Goal: Task Accomplishment & Management: Manage account settings

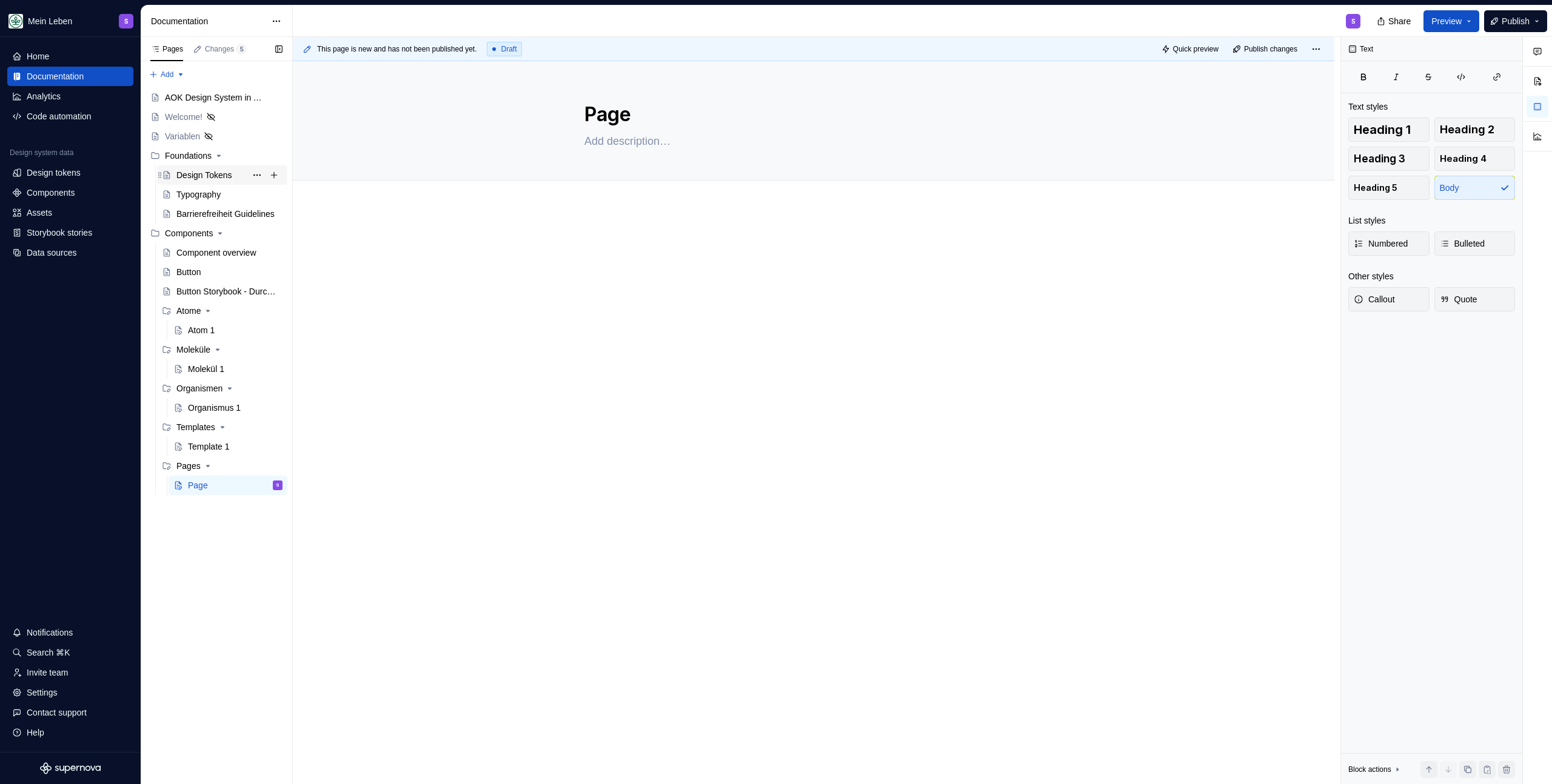
click at [197, 181] on div "Design Tokens AB AB" at bounding box center [229, 175] width 106 height 17
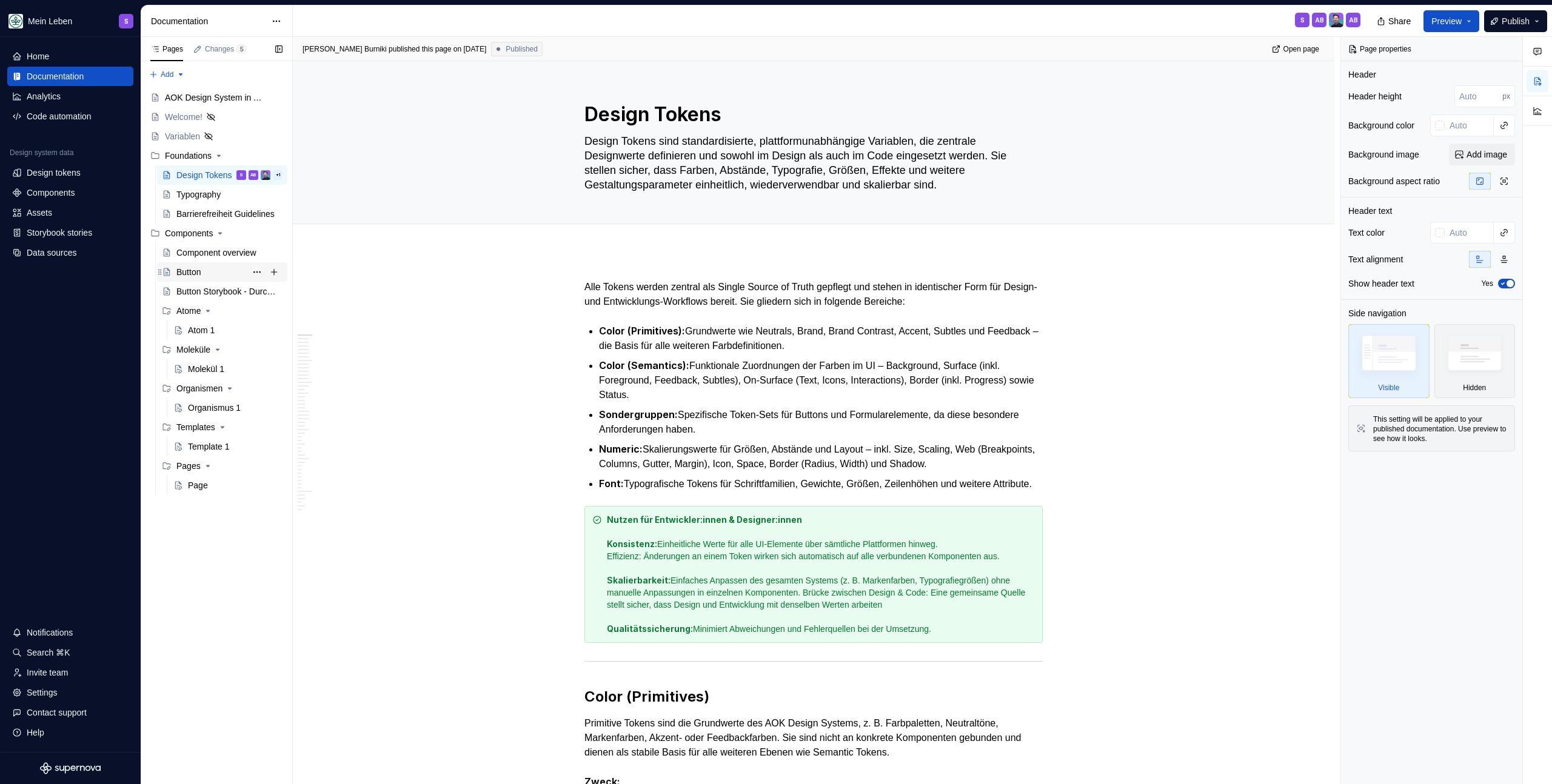
click at [194, 268] on div "Button" at bounding box center [188, 272] width 25 height 12
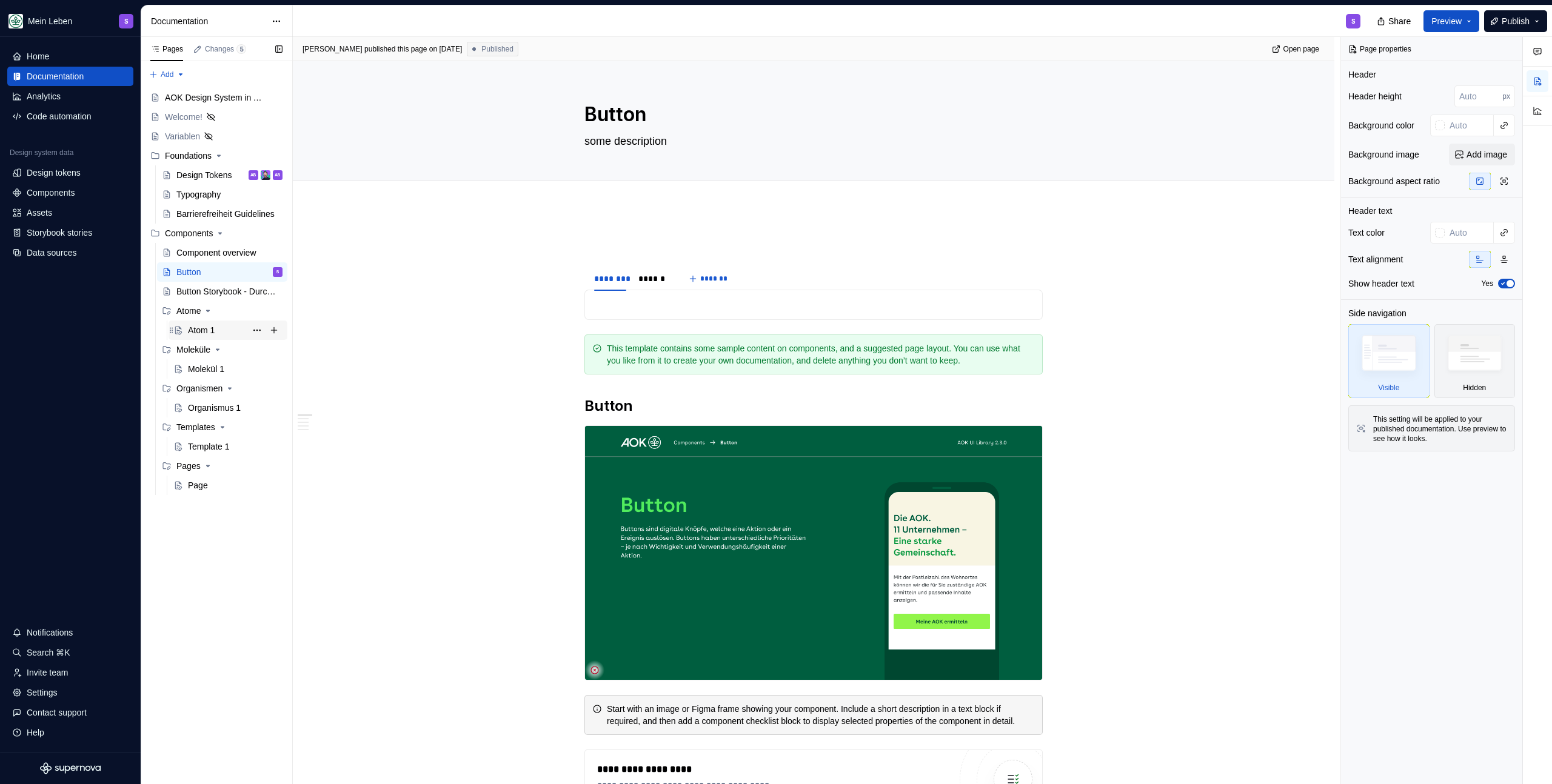
click at [193, 332] on div "Atom 1" at bounding box center [201, 330] width 27 height 12
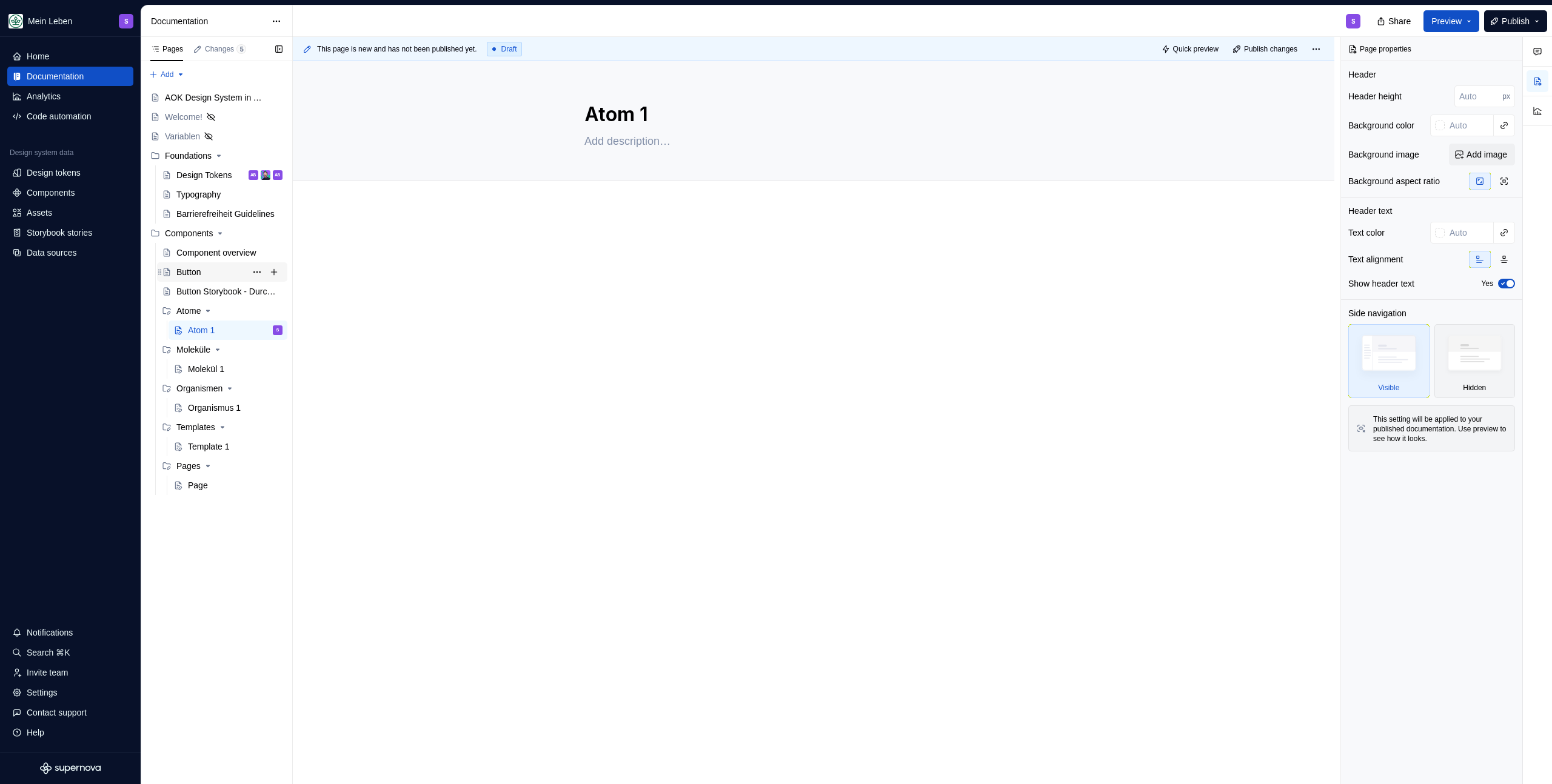
click at [201, 276] on div "Button" at bounding box center [188, 272] width 25 height 12
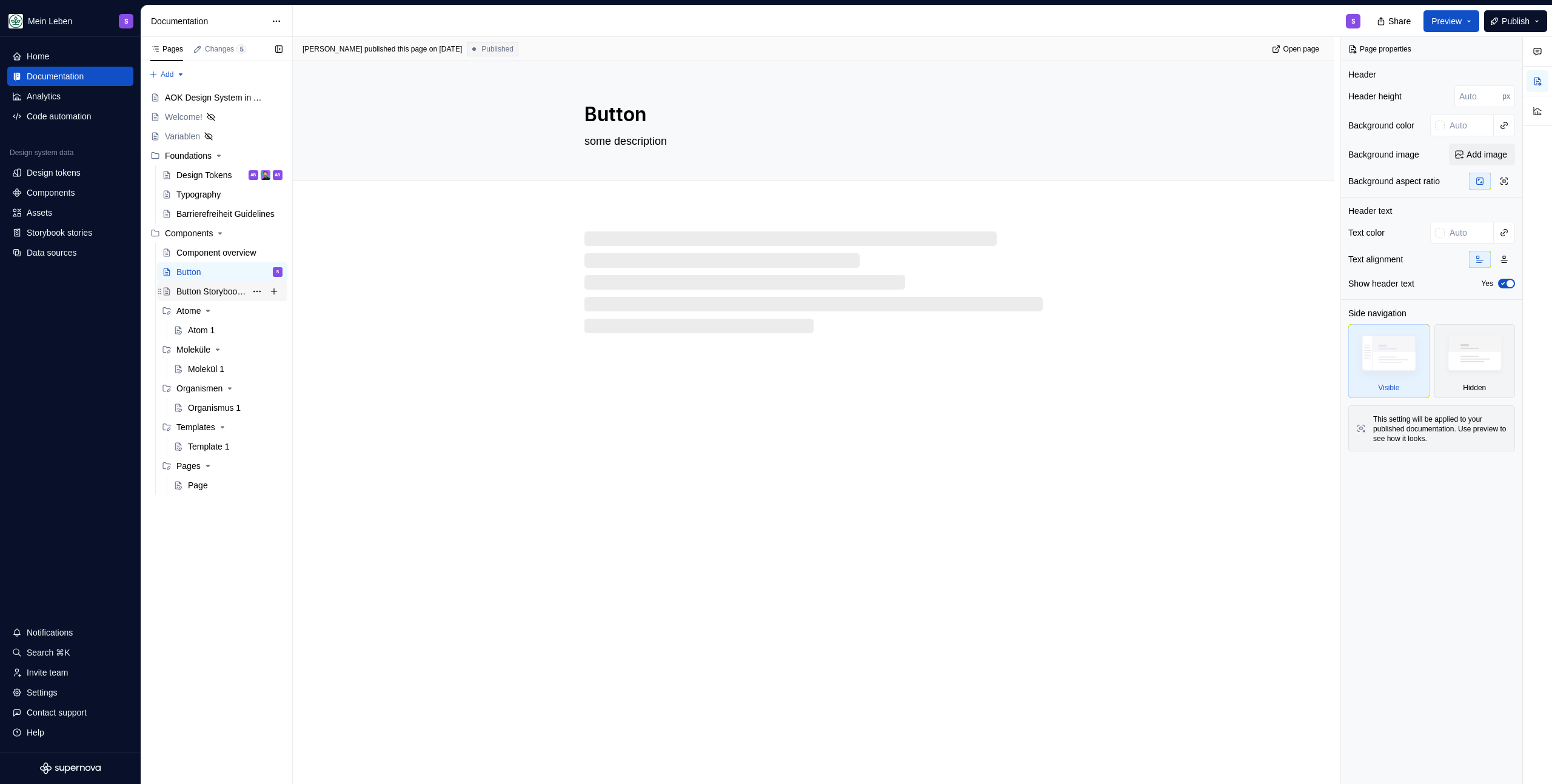
click at [201, 294] on div "Button Storybook - Durchstich!" at bounding box center [211, 291] width 70 height 12
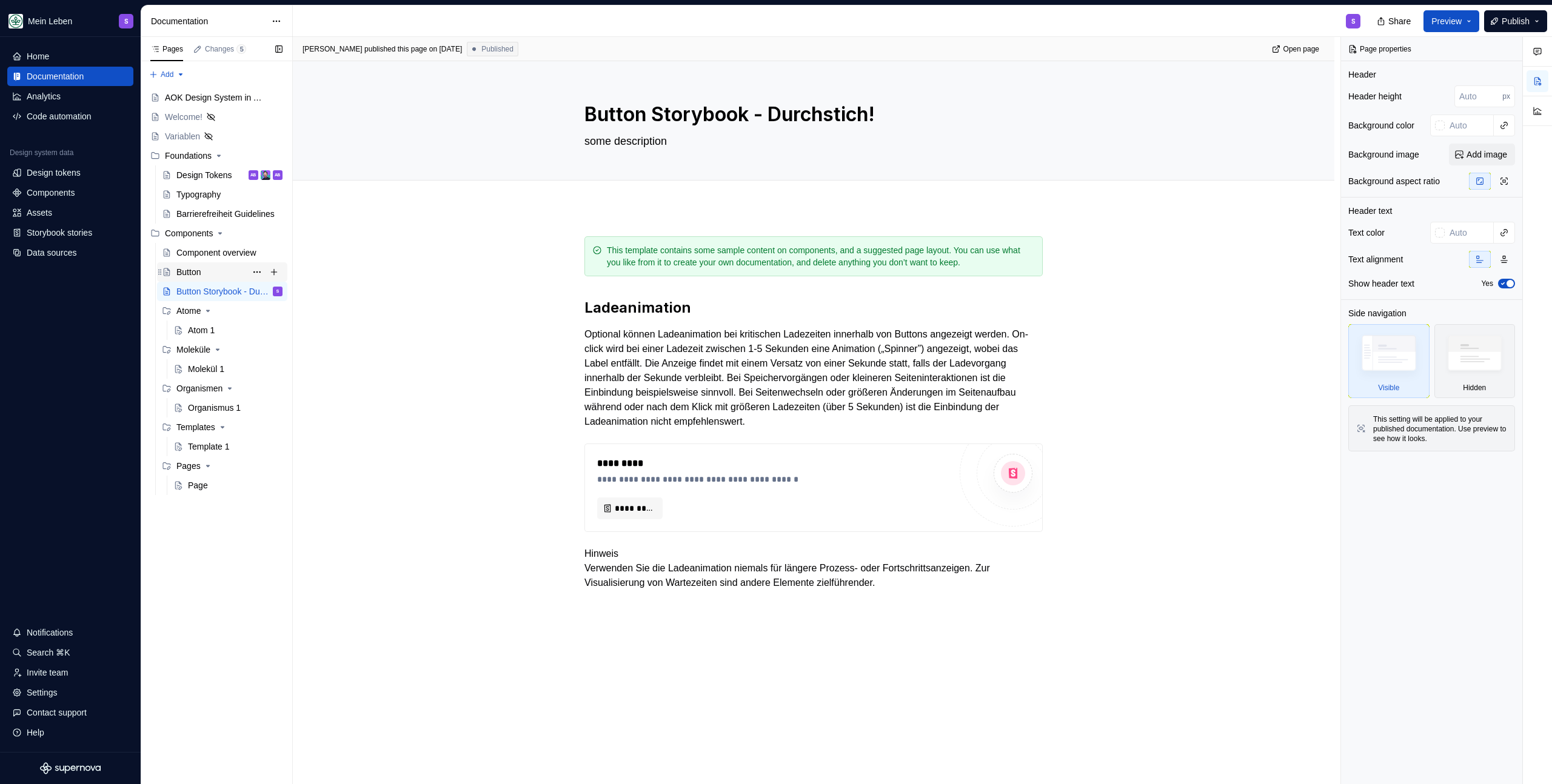
click at [217, 272] on div "Button" at bounding box center [229, 272] width 106 height 17
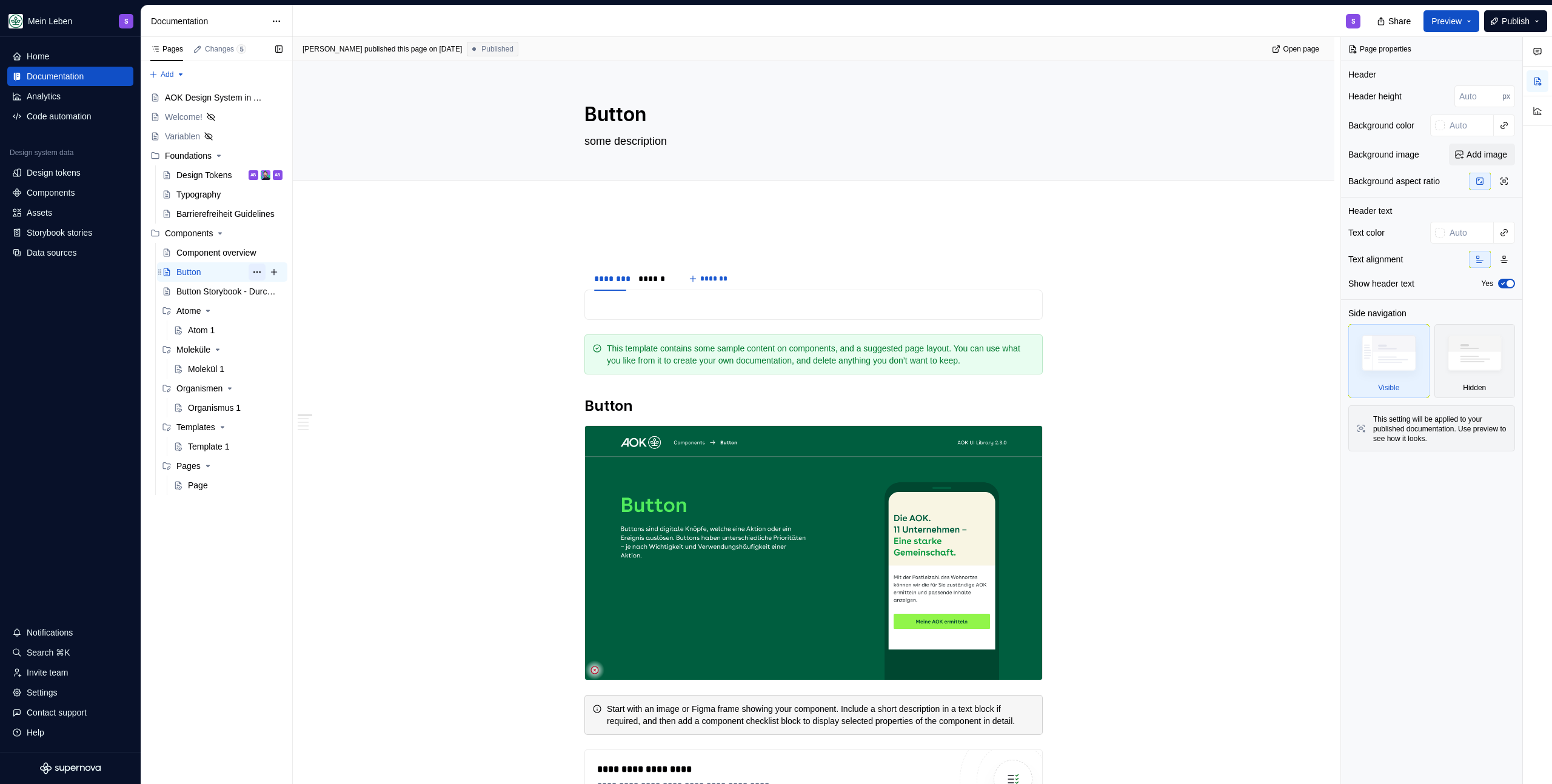
click at [258, 272] on button "Page tree" at bounding box center [257, 272] width 17 height 17
type textarea "*"
click at [284, 294] on div "Rename page" at bounding box center [330, 293] width 119 height 12
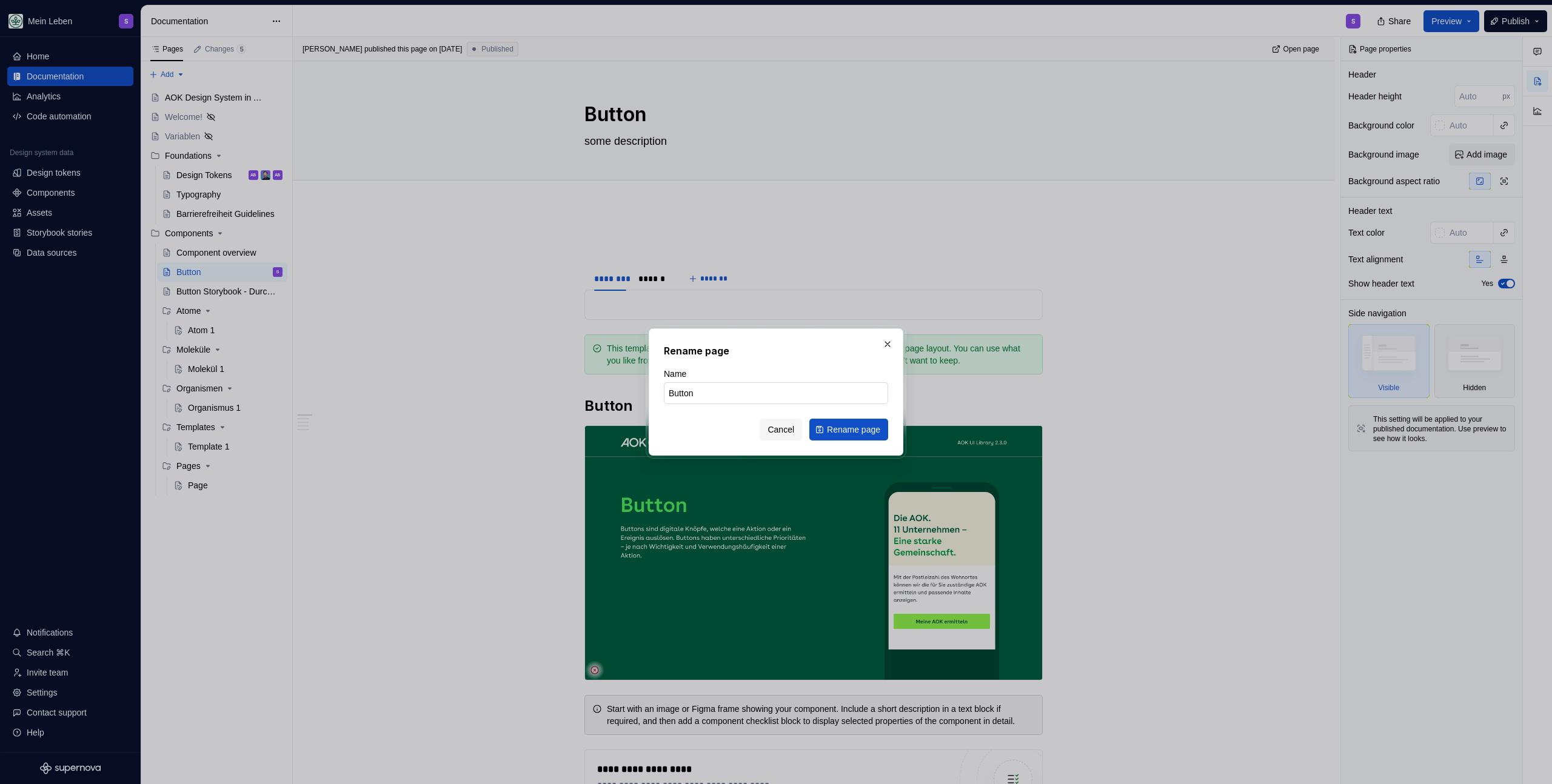
click at [716, 396] on input "Button" at bounding box center [776, 393] width 224 height 22
type input "Button - try out page"
click at [867, 428] on span "Rename page" at bounding box center [854, 429] width 53 height 12
type textarea "*"
type textarea "Button - try out page"
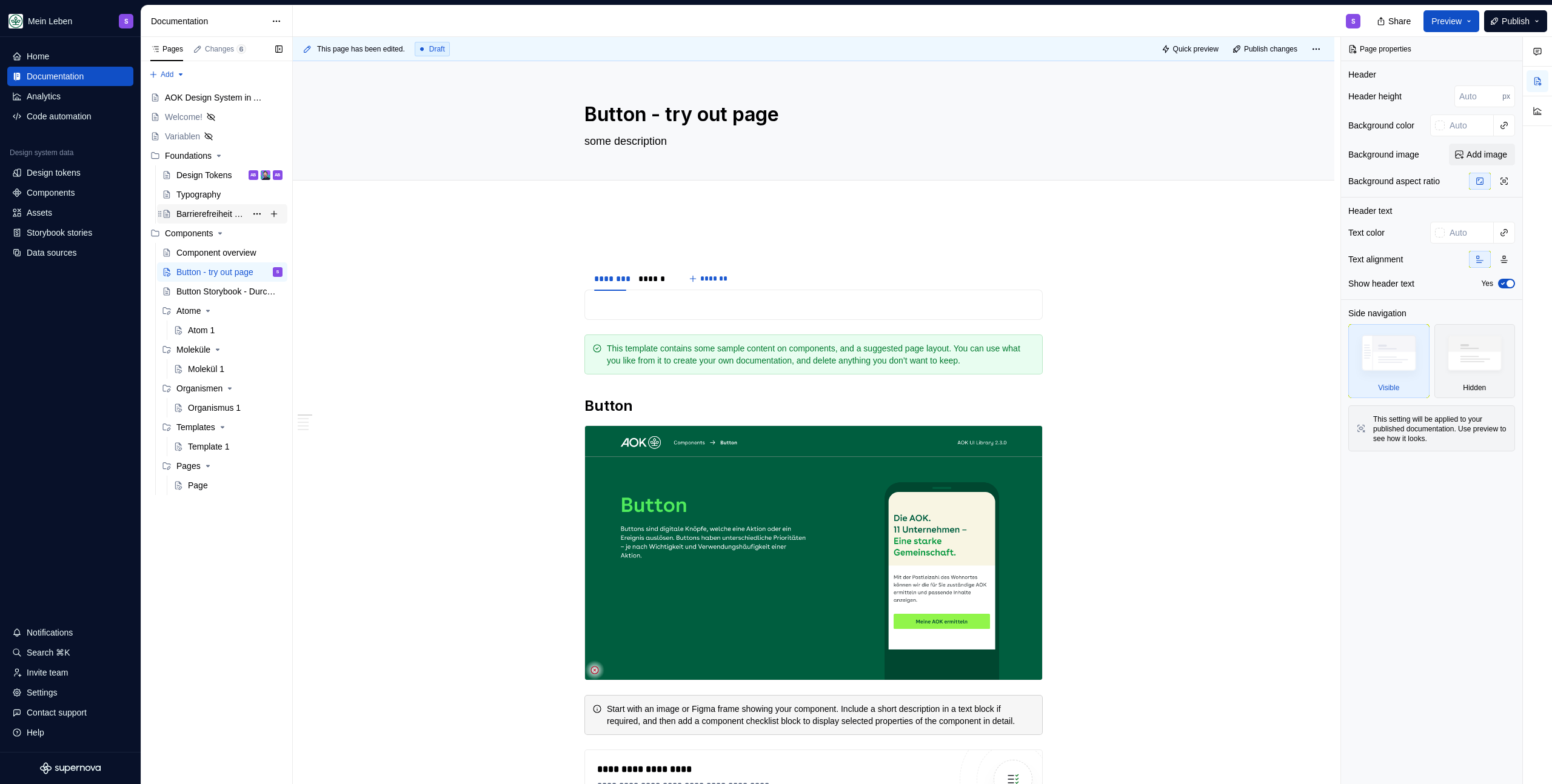
click at [216, 213] on div "Barrierefreiheit Guidelines" at bounding box center [211, 213] width 70 height 12
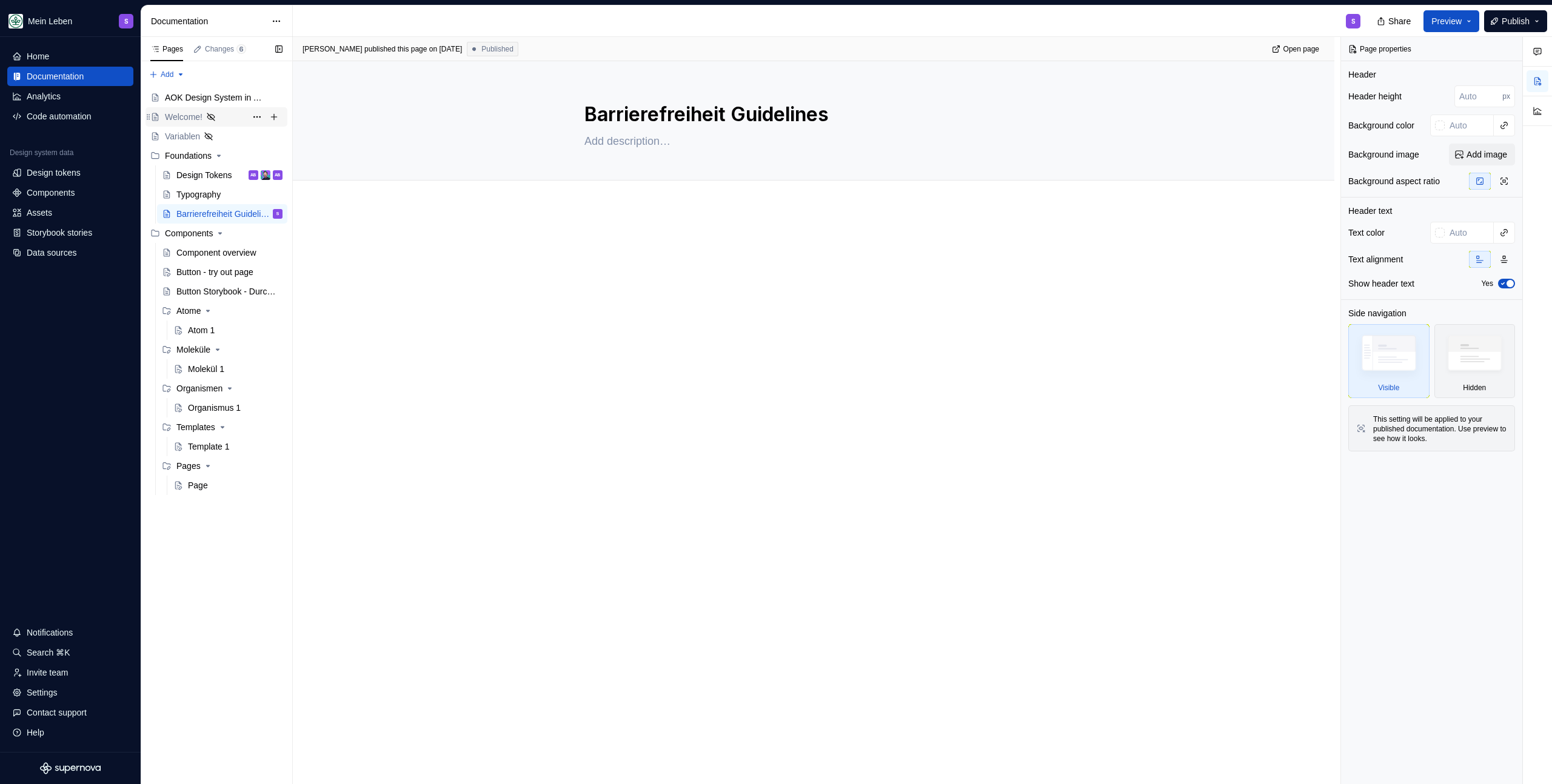
click at [187, 118] on div "Welcome!" at bounding box center [184, 117] width 38 height 12
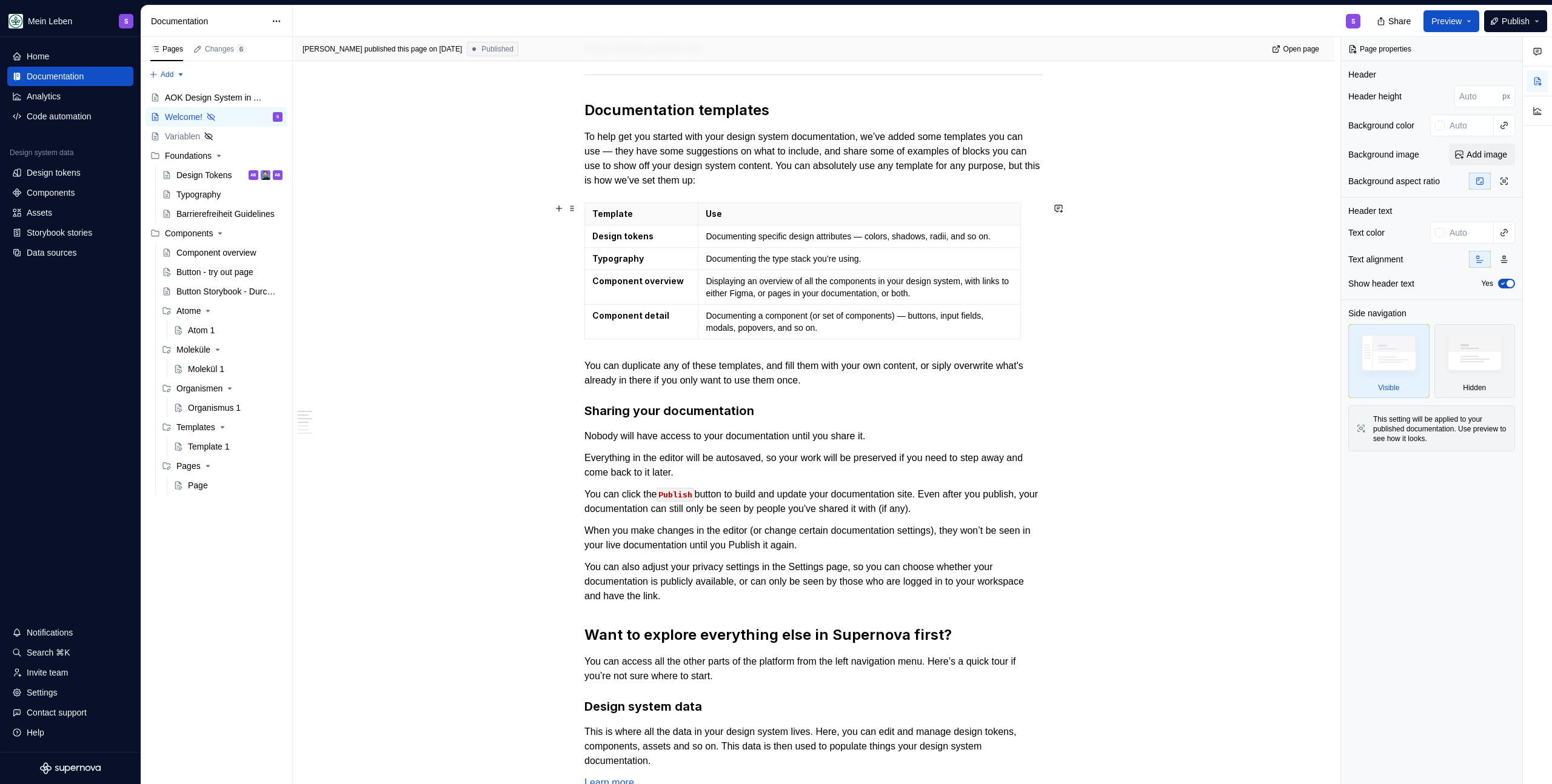
scroll to position [238, 0]
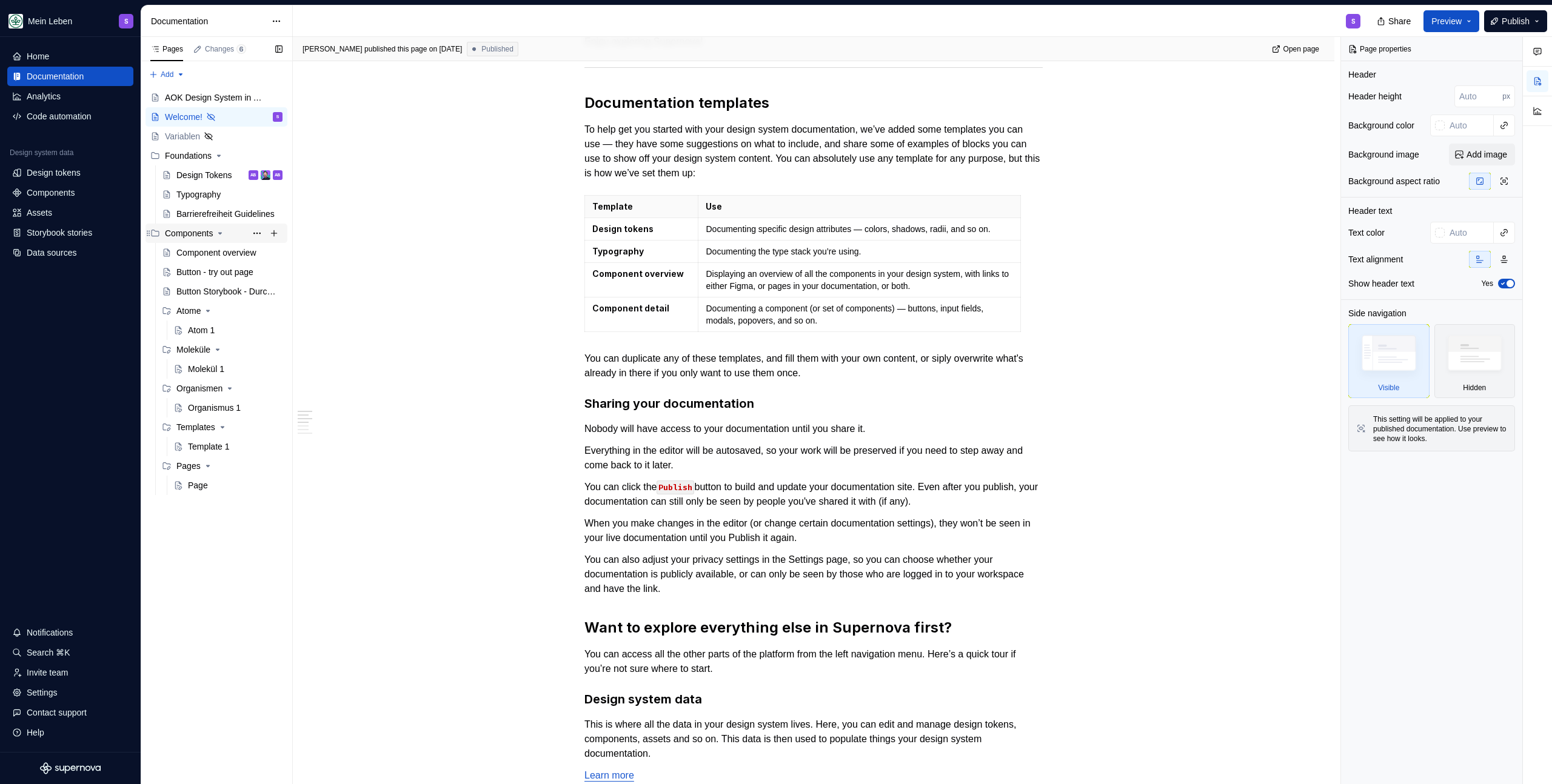
click at [201, 232] on div "Components" at bounding box center [189, 233] width 48 height 12
click at [205, 233] on div "Components" at bounding box center [189, 233] width 48 height 12
click at [273, 233] on button "Page tree" at bounding box center [274, 234] width 17 height 17
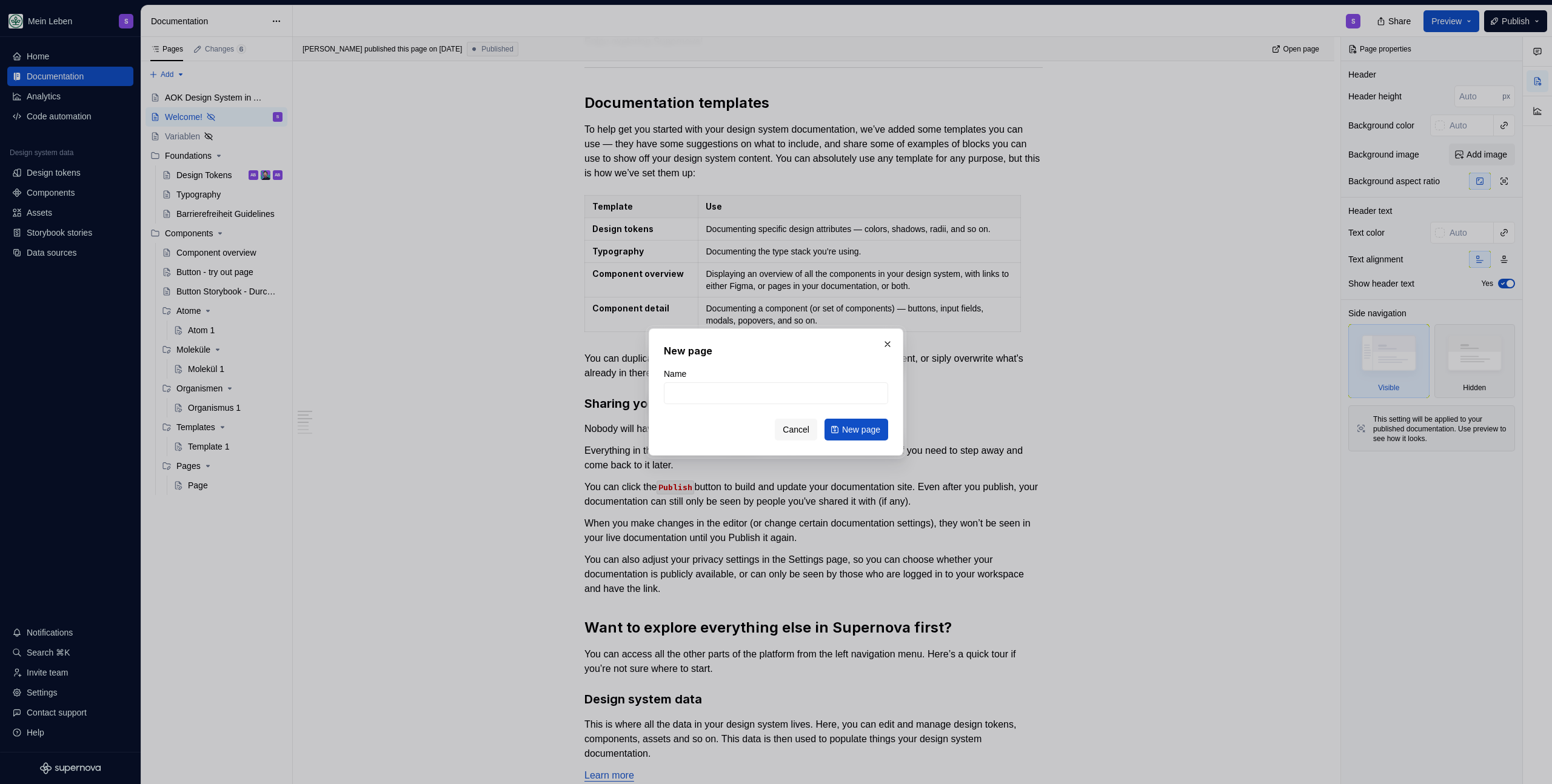
click at [776, 435] on button "Cancel" at bounding box center [796, 430] width 43 height 22
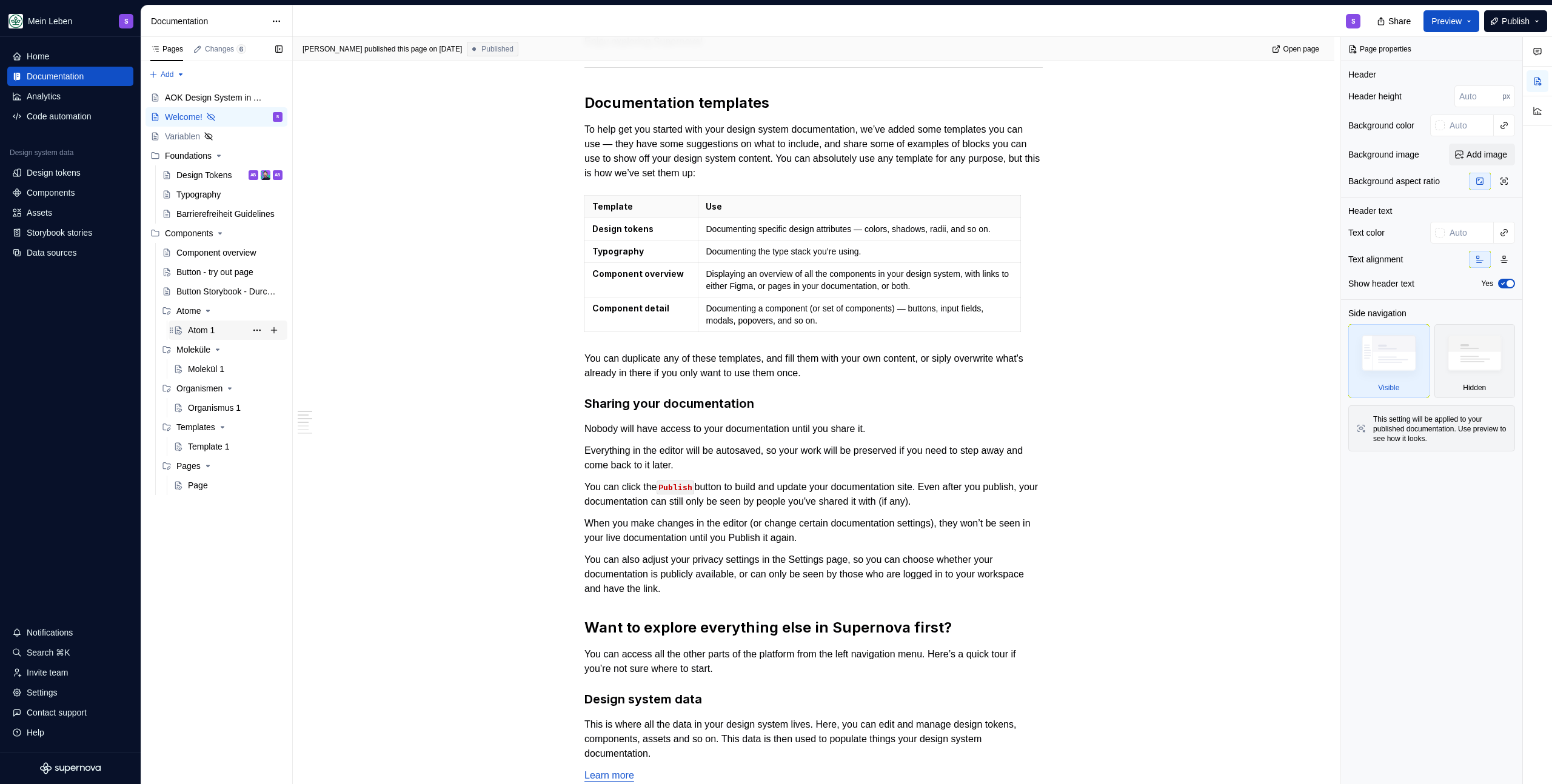
click at [214, 329] on div "Atom 1" at bounding box center [201, 330] width 27 height 12
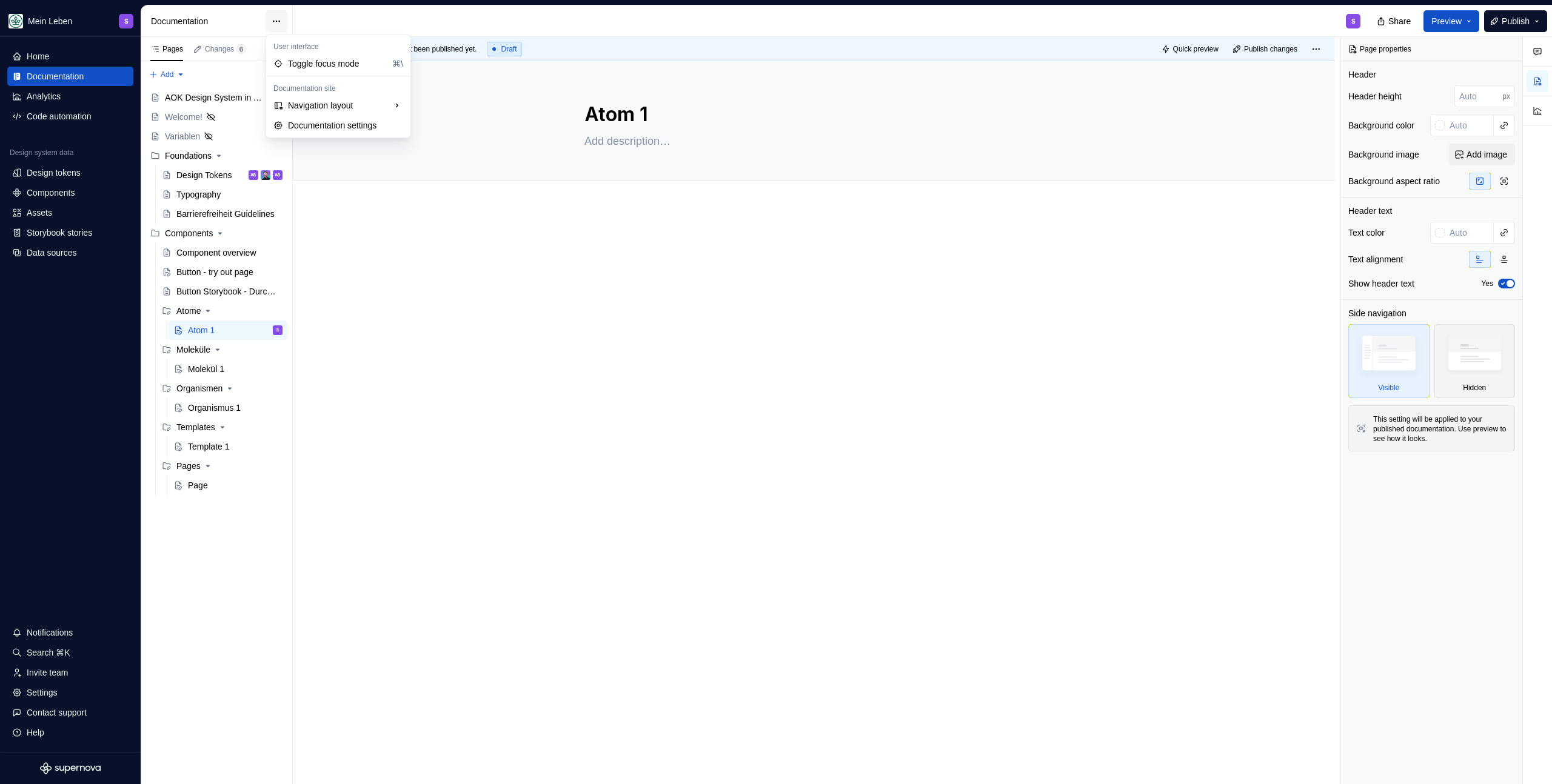
click at [280, 22] on html "Mein Leben S Home Documentation Analytics Code automation Design system data De…" at bounding box center [776, 392] width 1552 height 784
click at [354, 343] on html "Mein Leben S Home Documentation Analytics Code automation Design system data De…" at bounding box center [776, 392] width 1552 height 784
click at [215, 49] on div "Changes 6" at bounding box center [225, 48] width 41 height 9
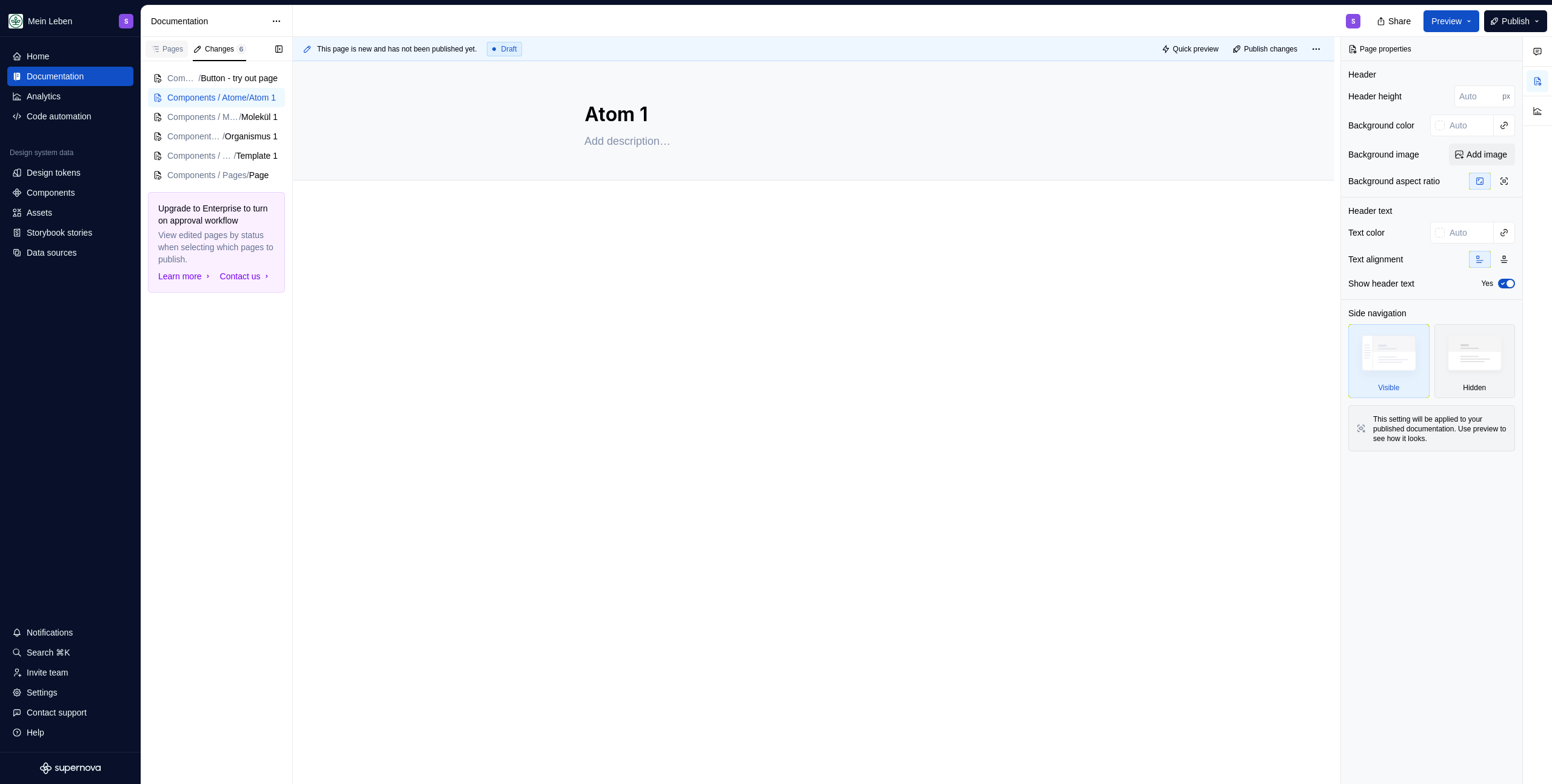
click at [173, 46] on div "Pages" at bounding box center [166, 48] width 32 height 9
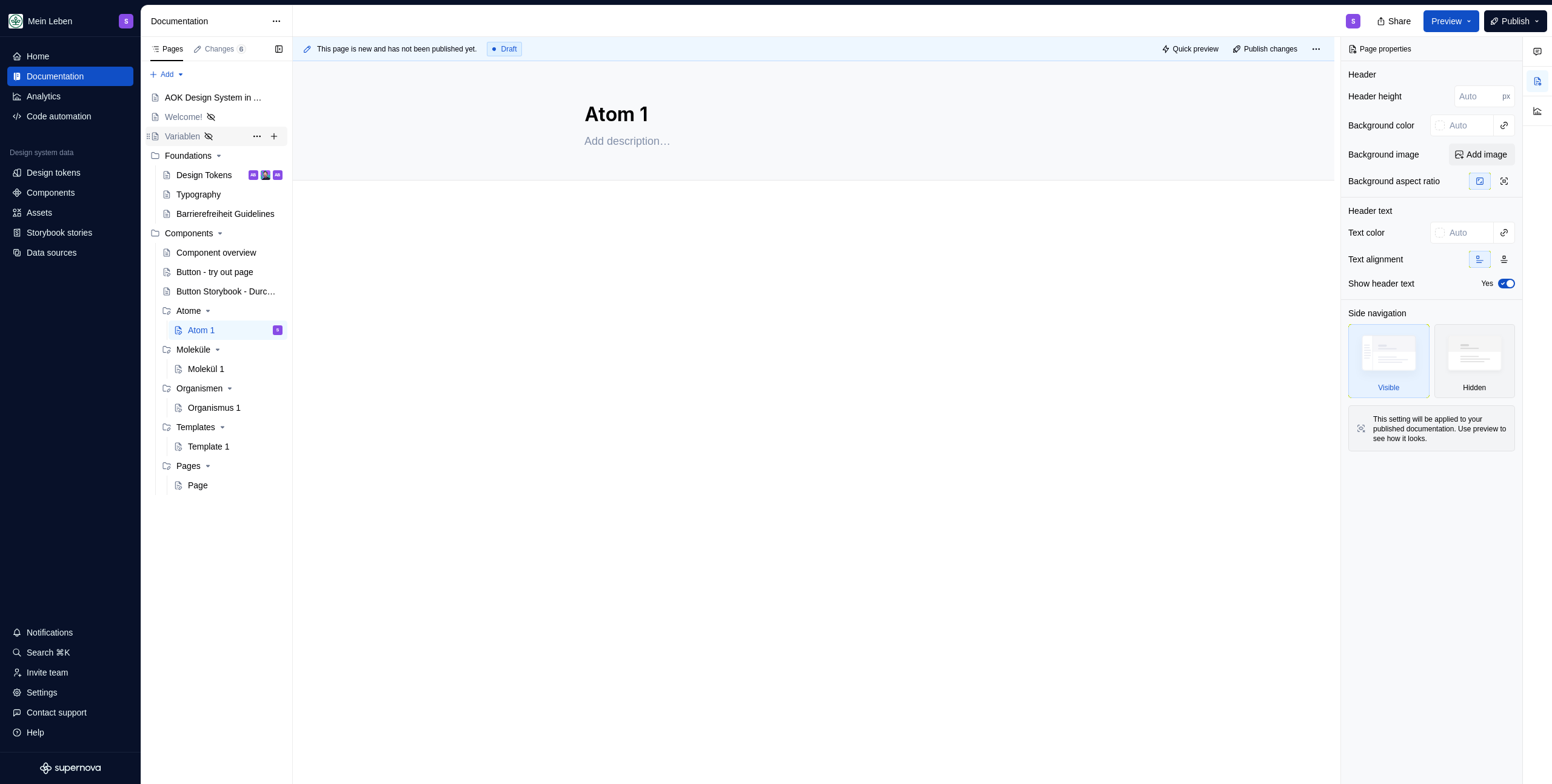
click at [188, 138] on div "Variablen" at bounding box center [183, 136] width 35 height 12
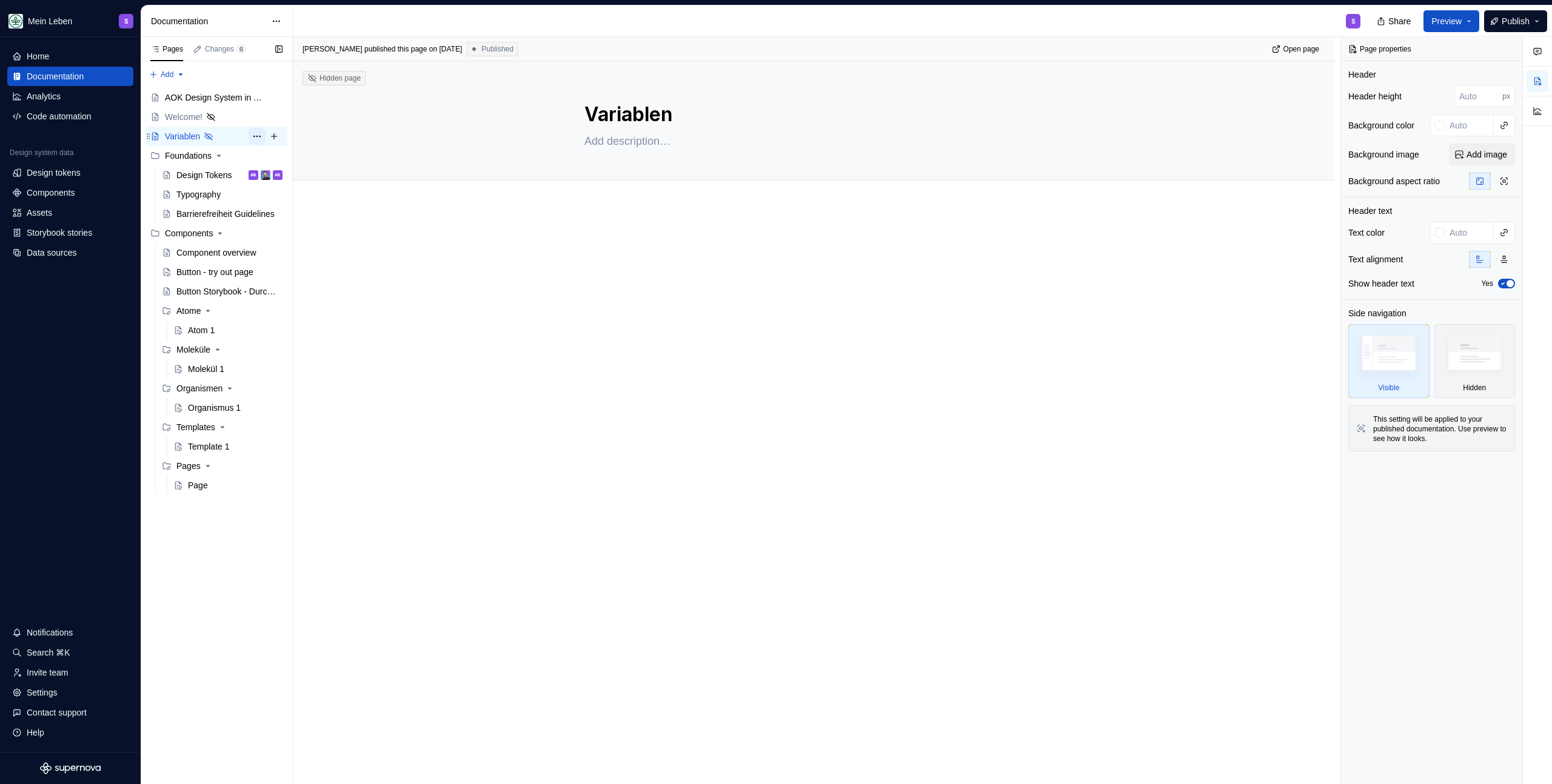
click at [256, 136] on button "Page tree" at bounding box center [257, 136] width 17 height 17
click at [302, 331] on div "Delete page" at bounding box center [330, 329] width 119 height 12
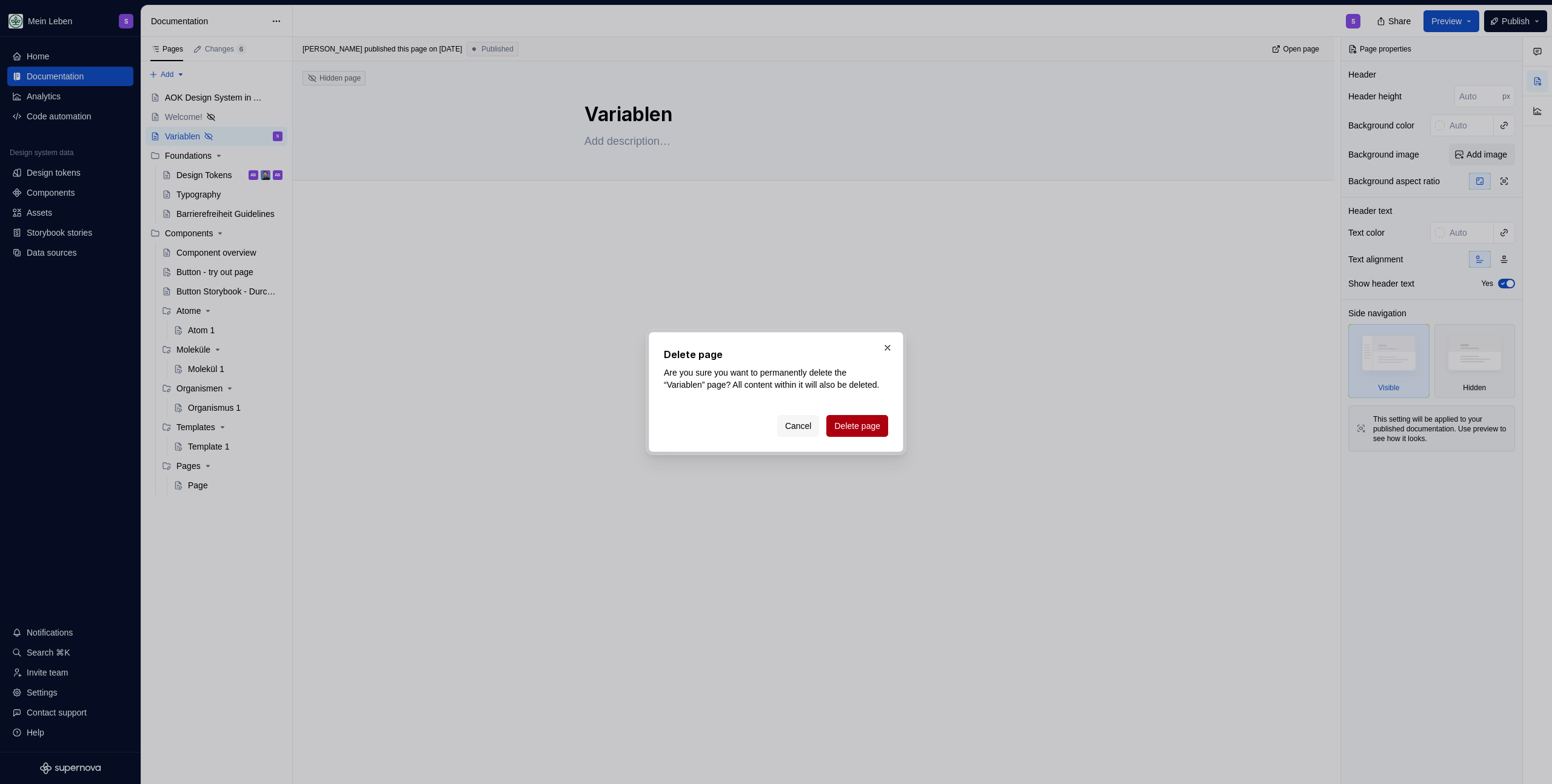
click at [841, 432] on span "Delete page" at bounding box center [857, 426] width 46 height 12
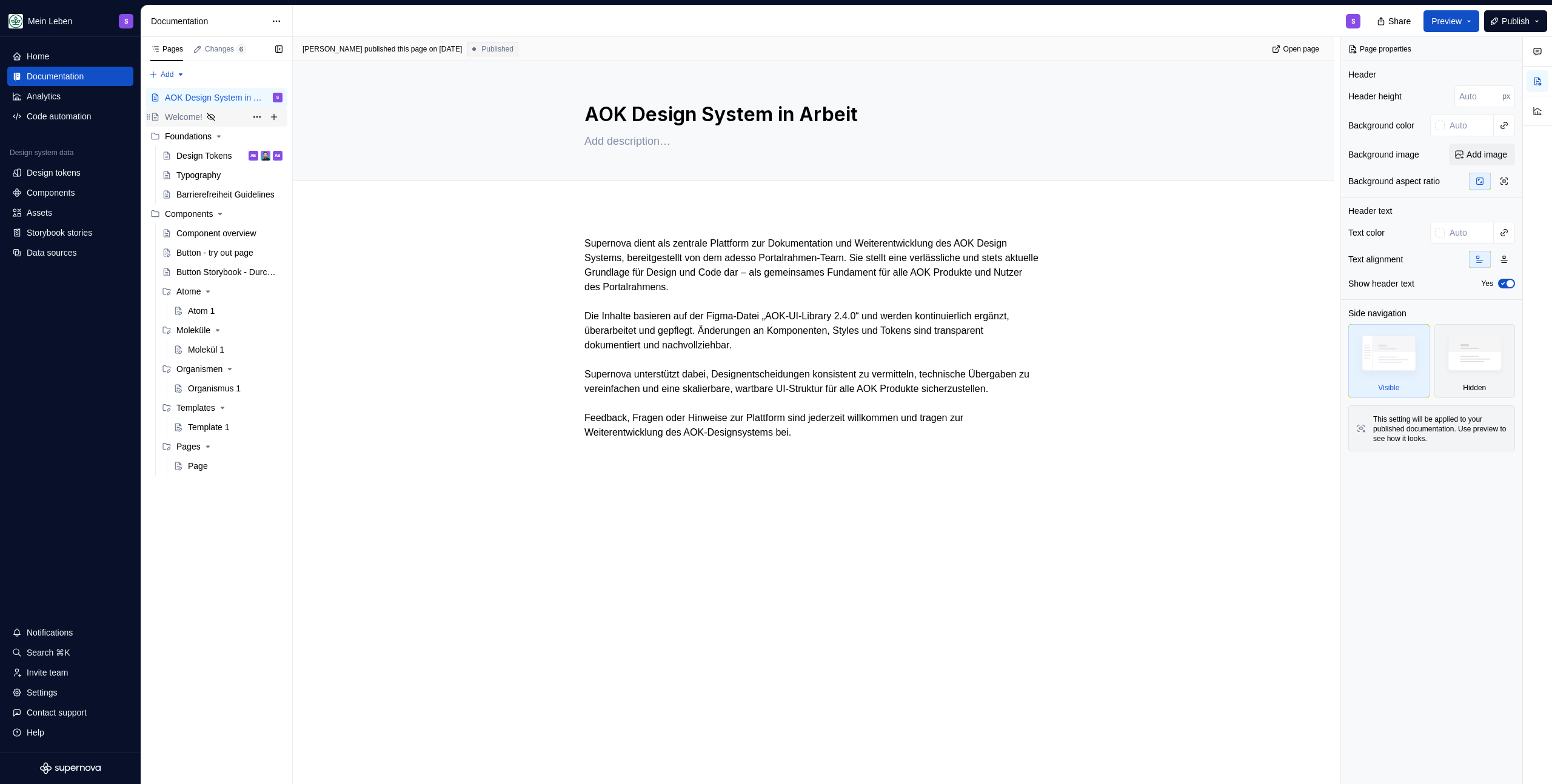
click at [234, 118] on div "Welcome!" at bounding box center [224, 117] width 118 height 17
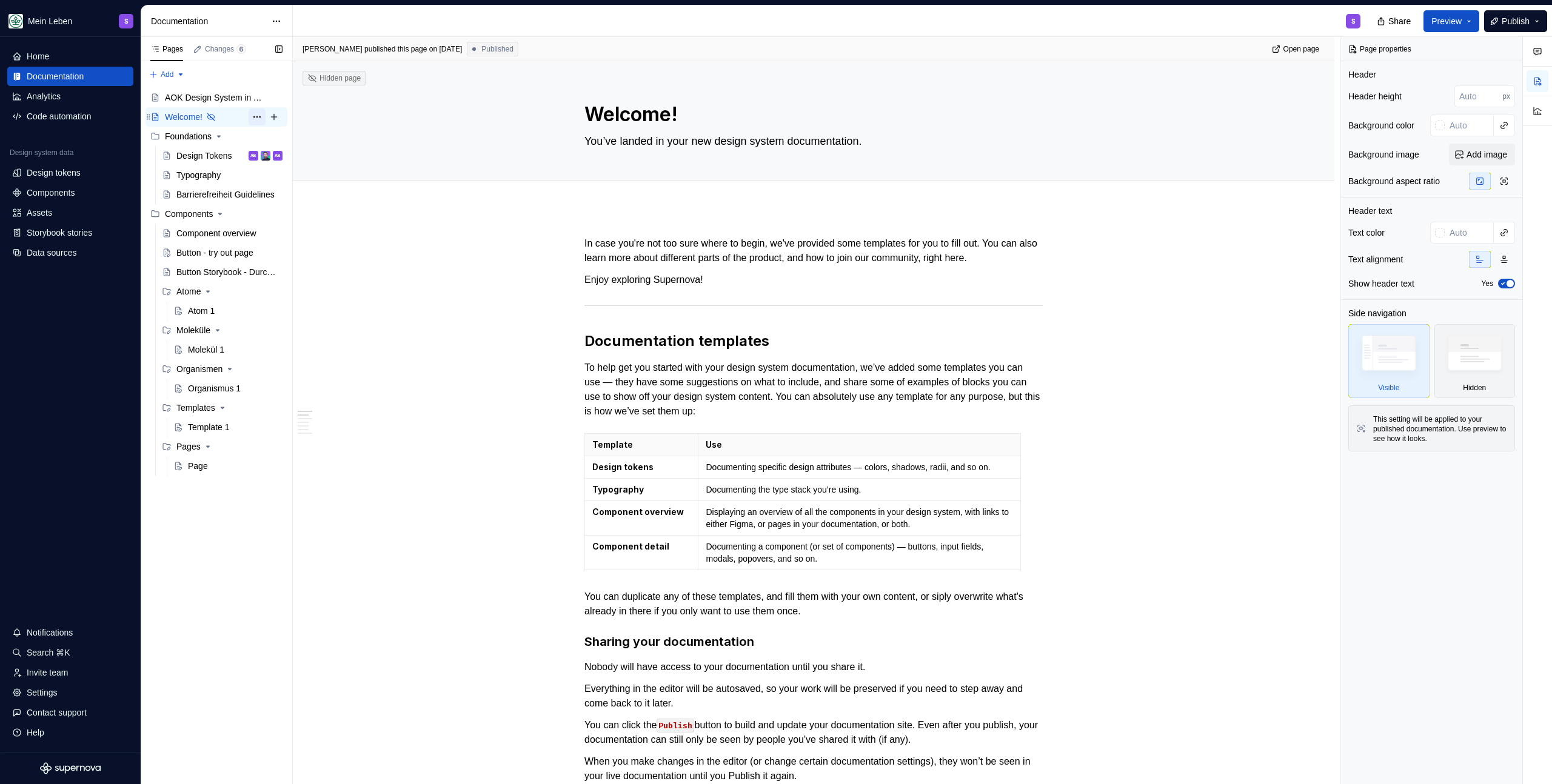
click at [255, 116] on button "Page tree" at bounding box center [257, 117] width 17 height 17
click at [483, 199] on html "Mein Leben S Home Documentation Analytics Code automation Design system data De…" at bounding box center [776, 392] width 1552 height 784
click at [199, 135] on div "Foundations" at bounding box center [188, 136] width 47 height 12
click at [203, 156] on div "Design Tokens" at bounding box center [203, 156] width 56 height 12
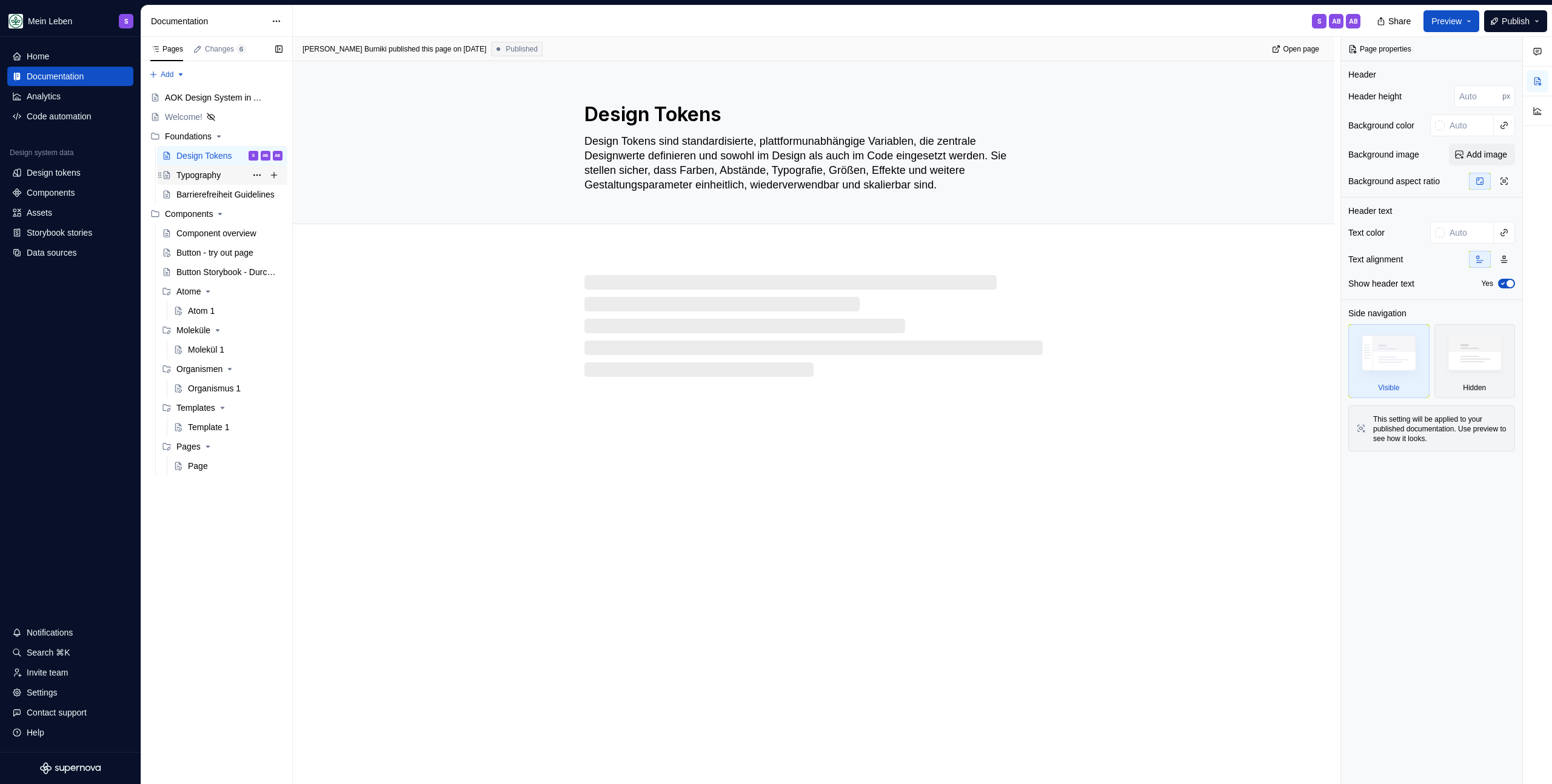
click at [198, 171] on div "Typography" at bounding box center [198, 175] width 44 height 12
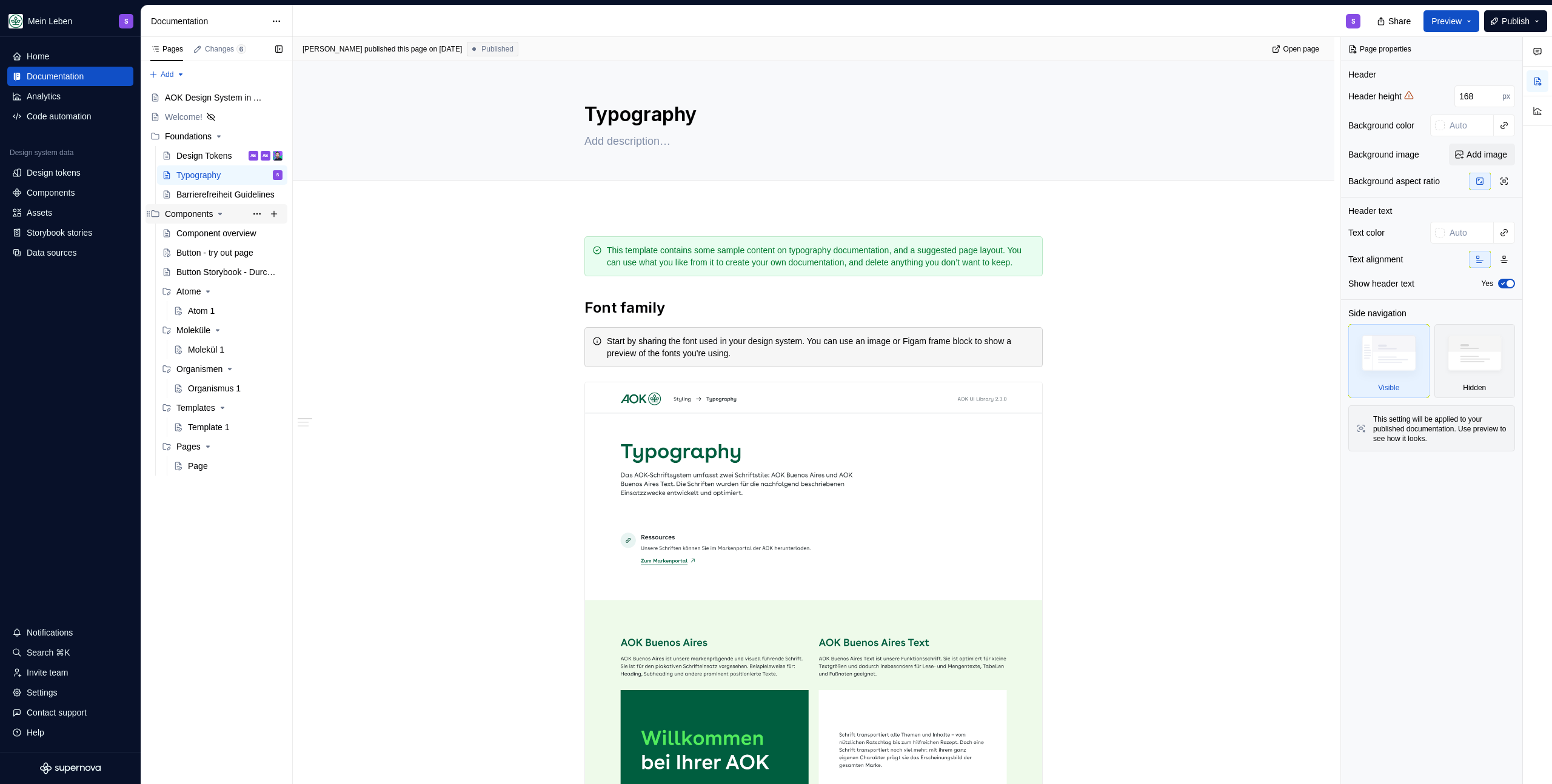
click at [198, 214] on div "Components" at bounding box center [189, 213] width 48 height 12
click at [191, 194] on div "Barrierefreiheit Guidelines" at bounding box center [211, 194] width 70 height 12
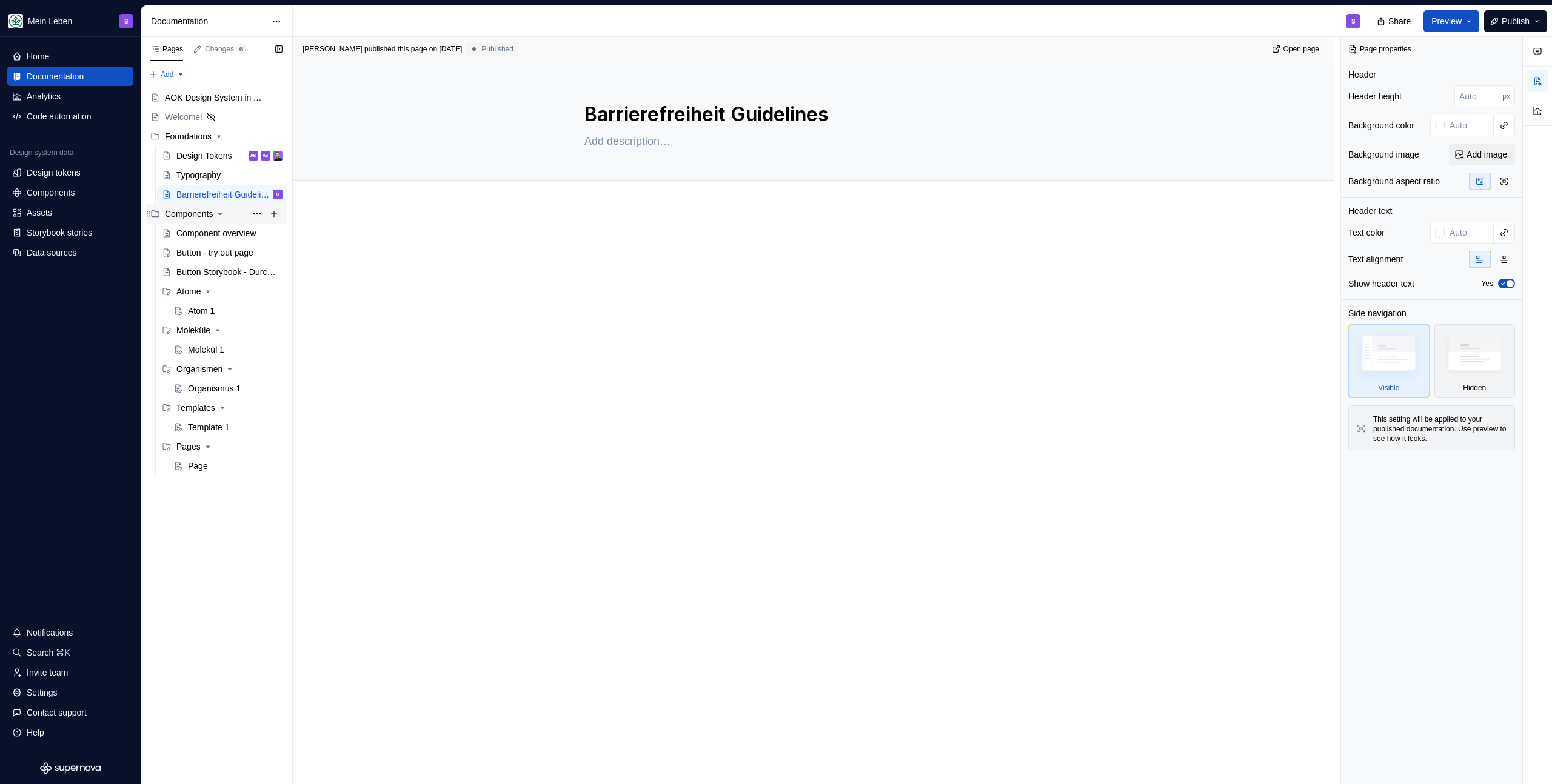
click at [189, 213] on div "Components" at bounding box center [189, 213] width 48 height 12
click at [219, 214] on icon "Page tree" at bounding box center [219, 213] width 9 height 9
click at [408, 316] on div at bounding box center [813, 369] width 1041 height 325
click at [1492, 22] on button "Publish" at bounding box center [1515, 21] width 63 height 22
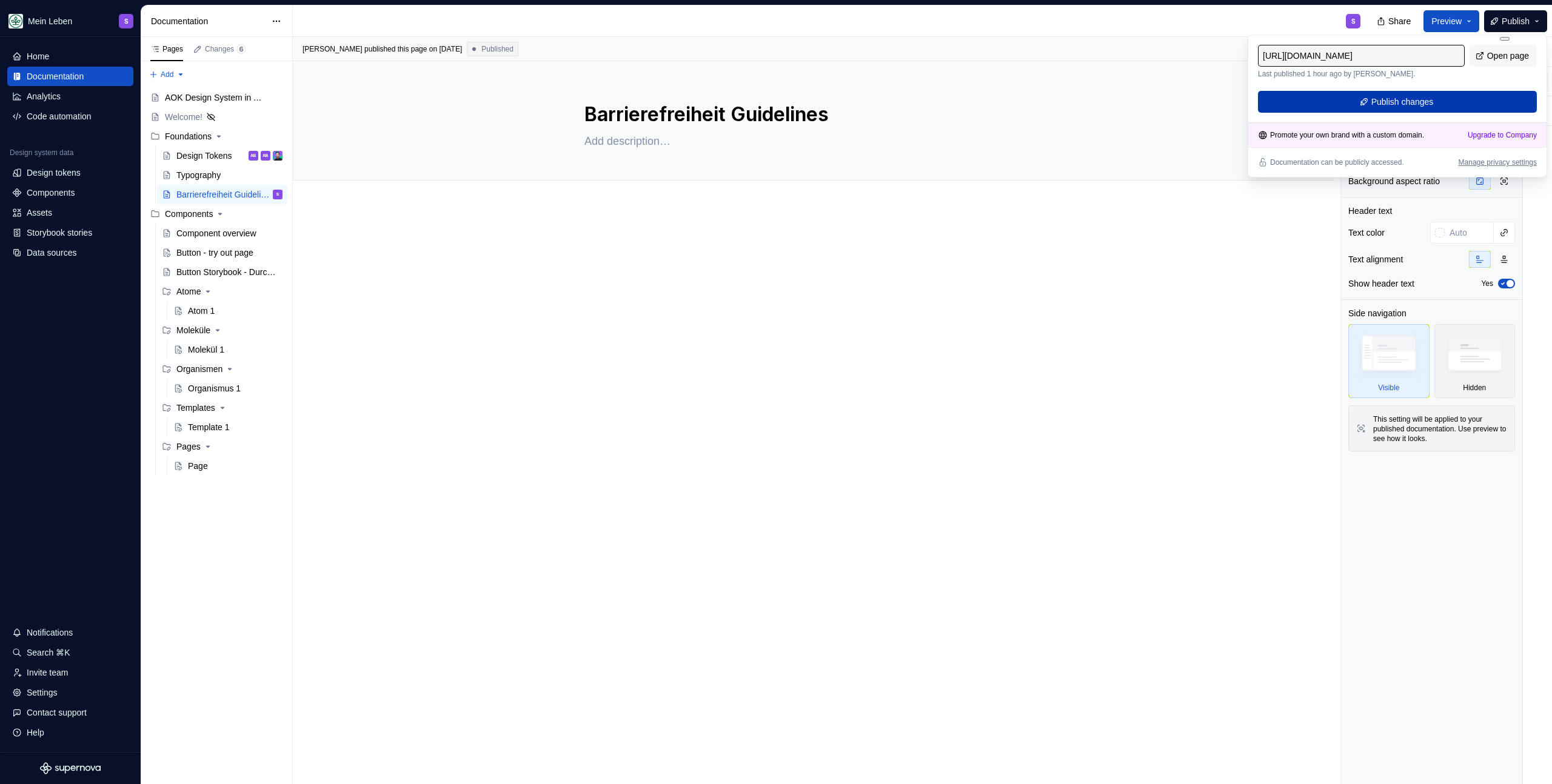
click at [1386, 104] on span "Publish changes" at bounding box center [1402, 102] width 63 height 12
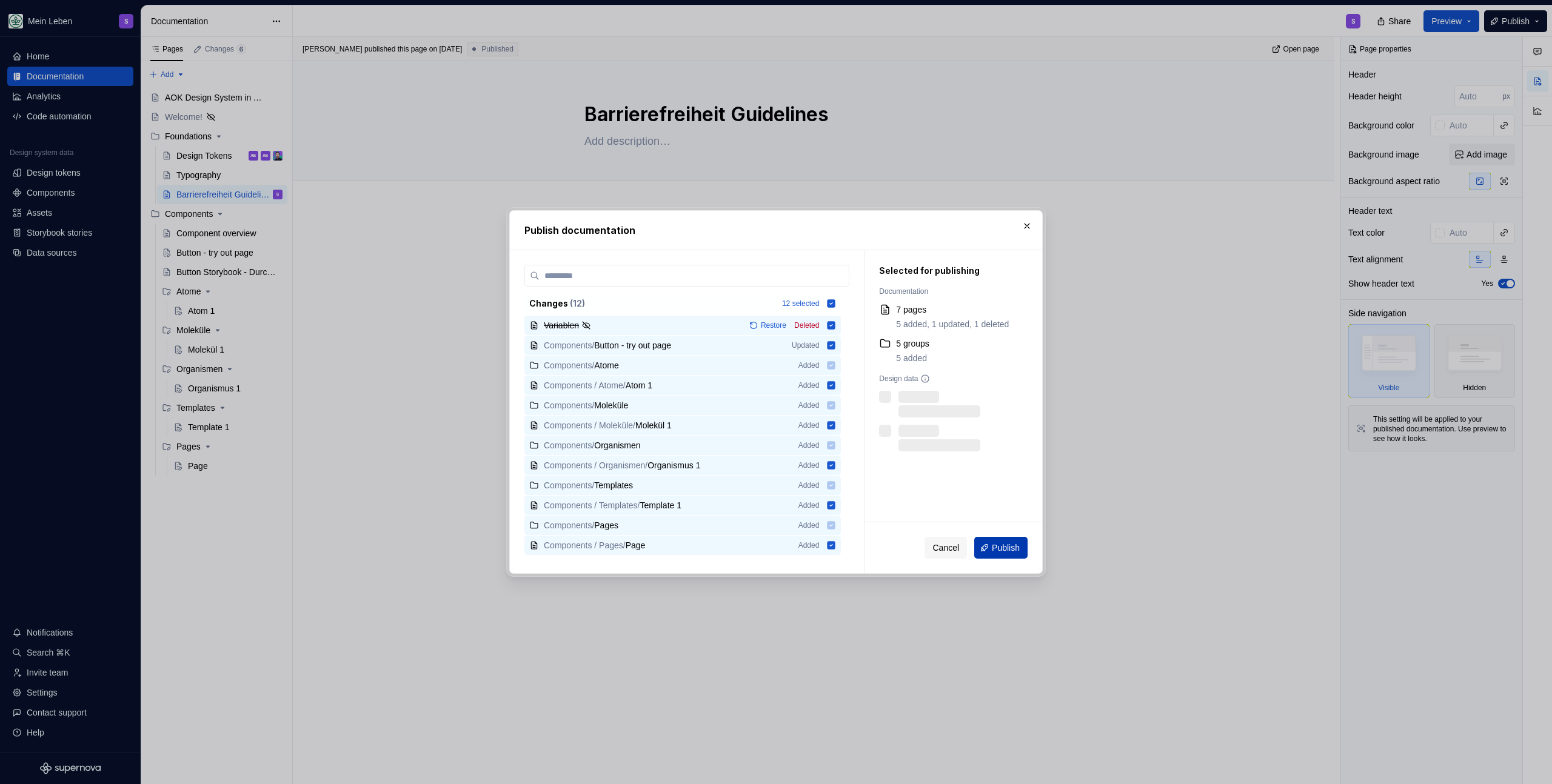
click at [994, 552] on span "Publish" at bounding box center [1005, 547] width 28 height 12
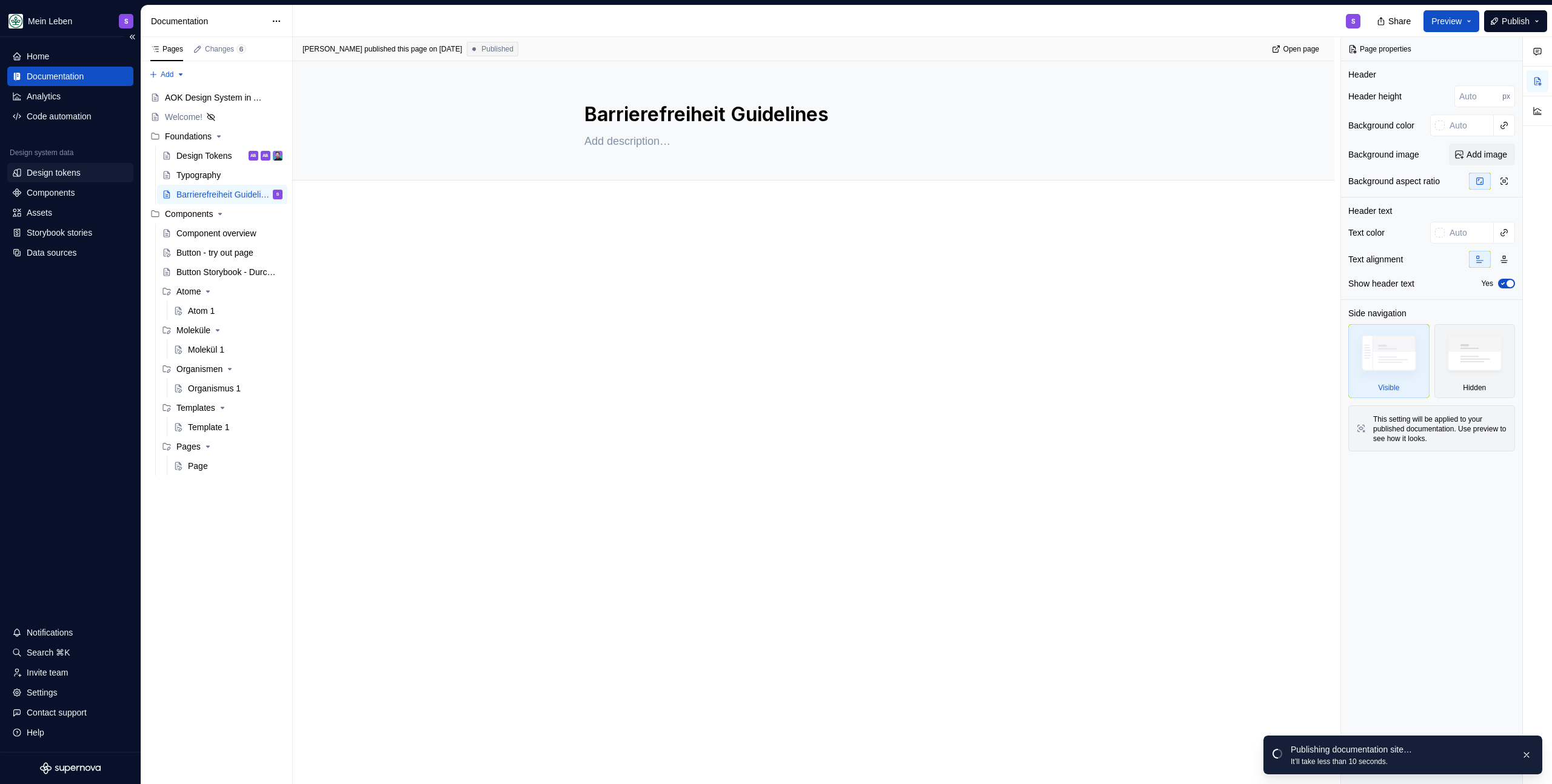
click at [67, 177] on div "Design tokens" at bounding box center [53, 172] width 54 height 12
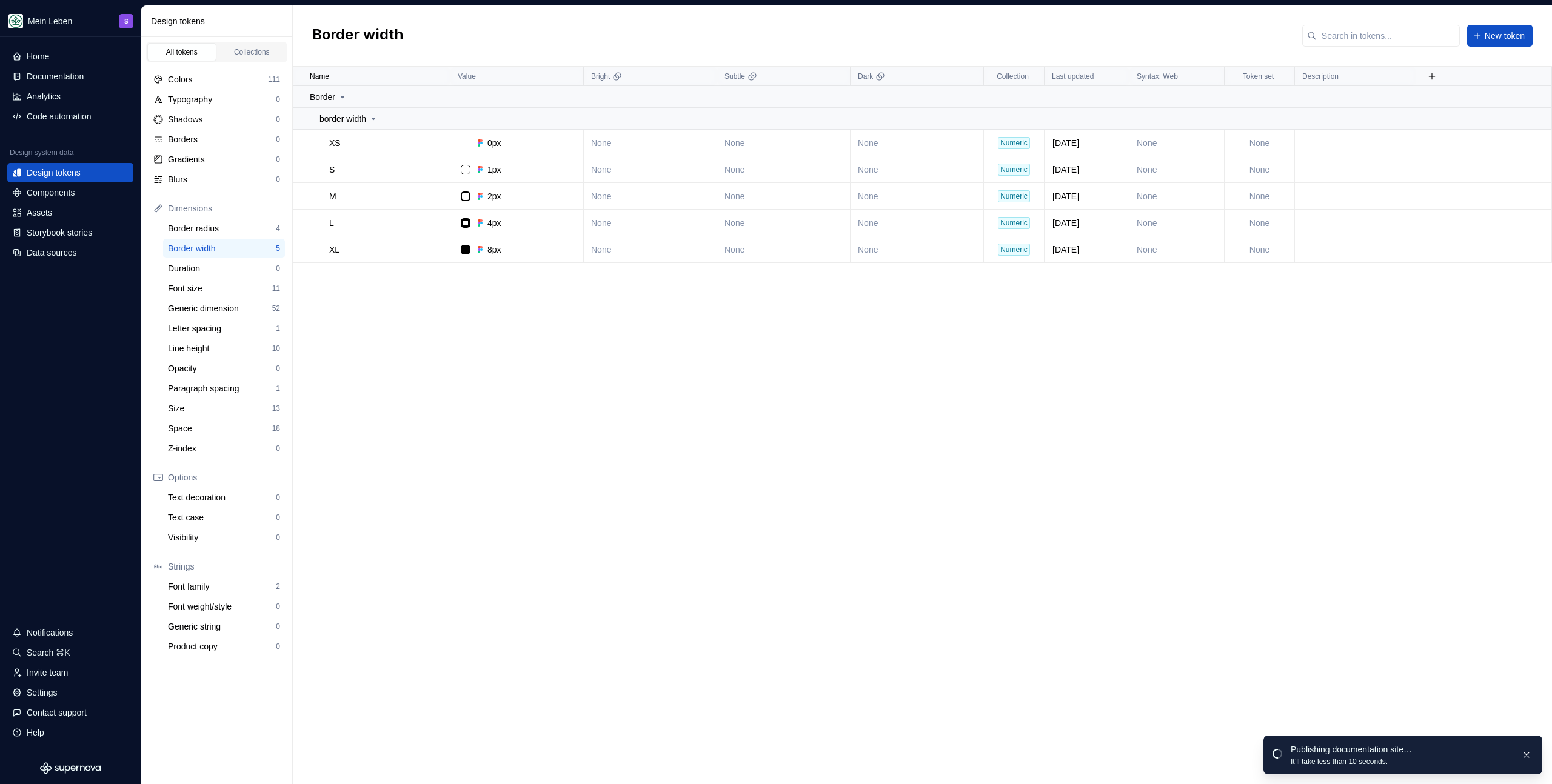
click at [576, 43] on div "Border width New token" at bounding box center [922, 36] width 1259 height 61
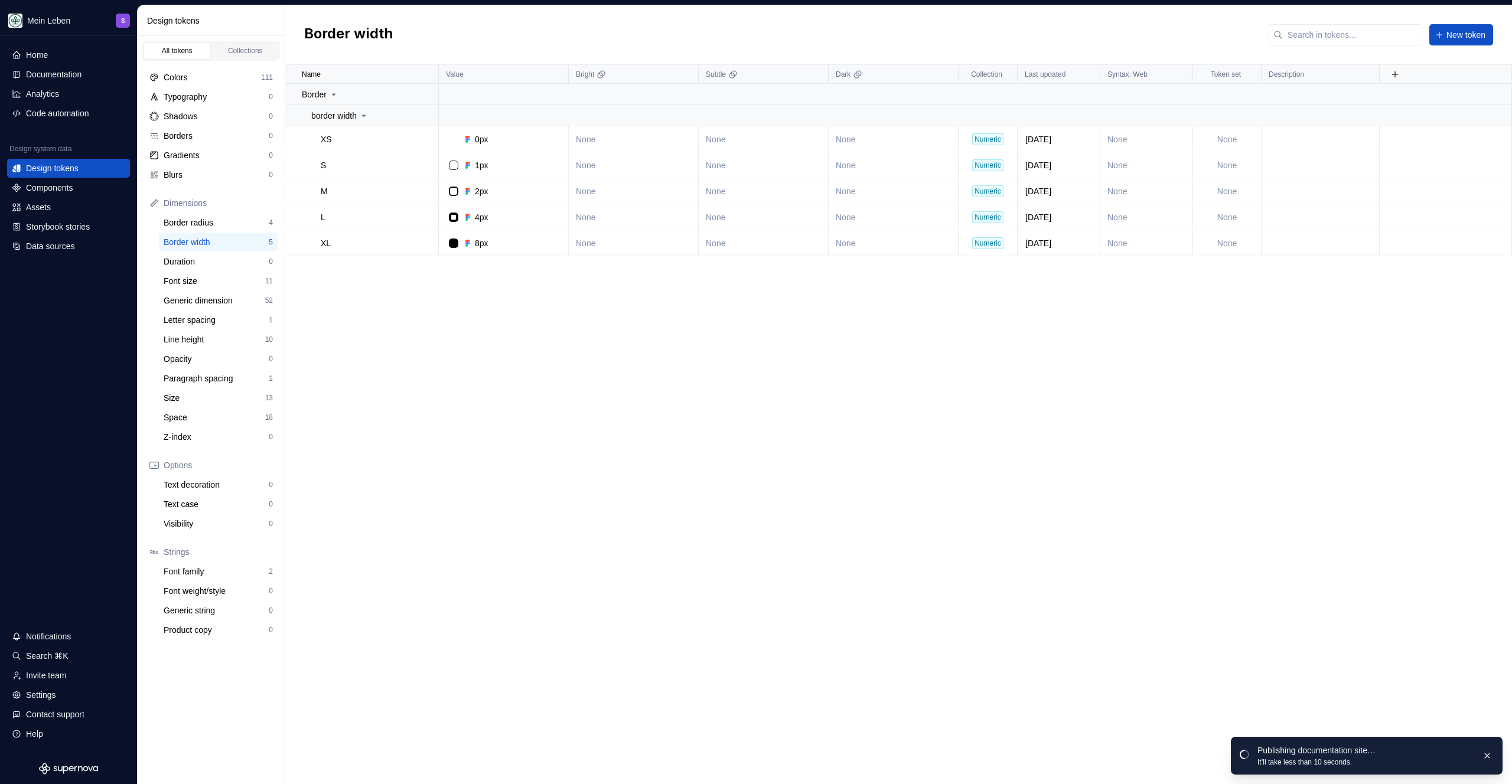
click at [520, 44] on div "Border width New token" at bounding box center [898, 35] width 1227 height 60
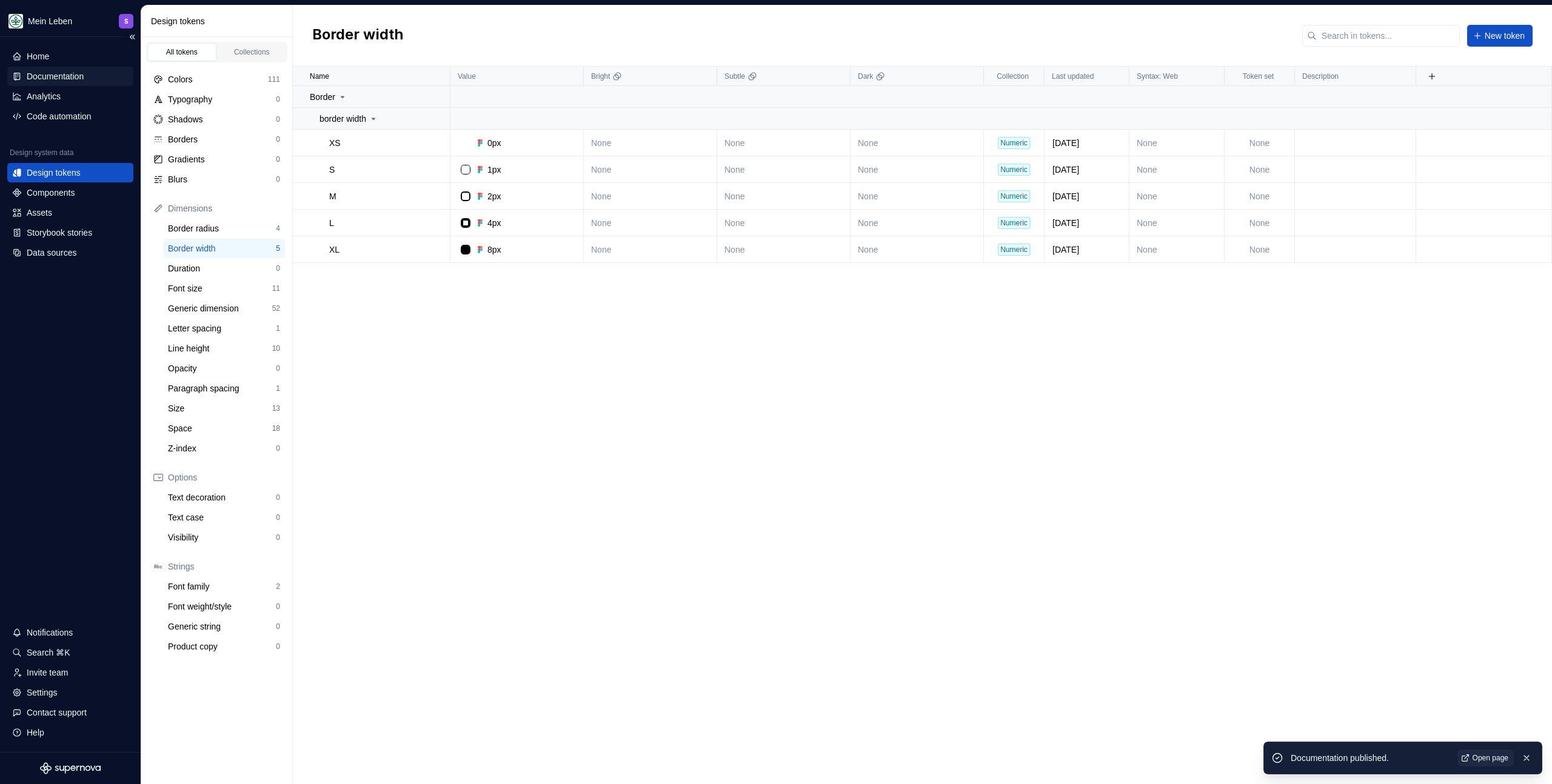
click at [66, 73] on div "Documentation" at bounding box center [55, 76] width 57 height 12
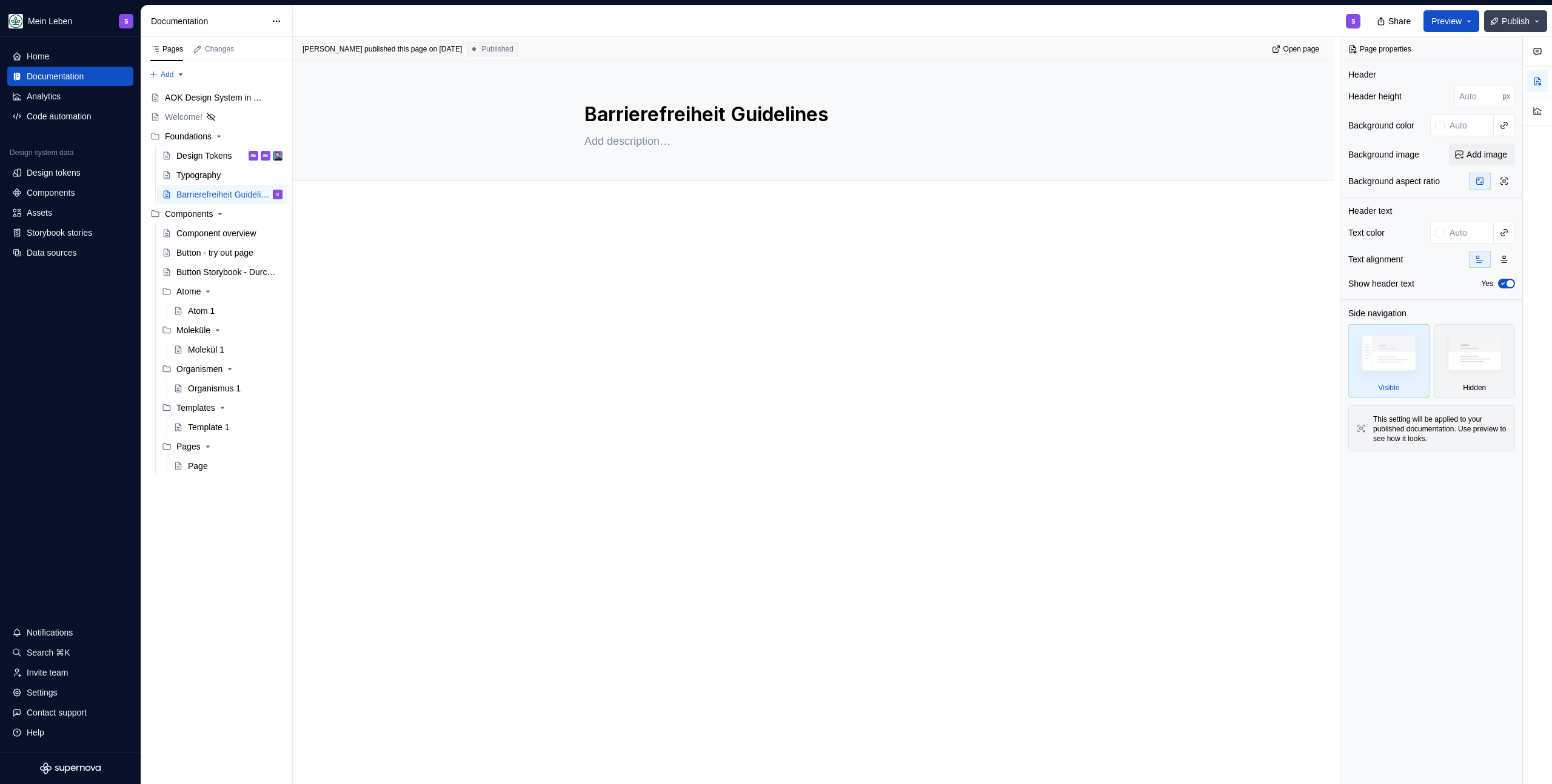
click at [1526, 20] on span "Publish" at bounding box center [1515, 21] width 28 height 12
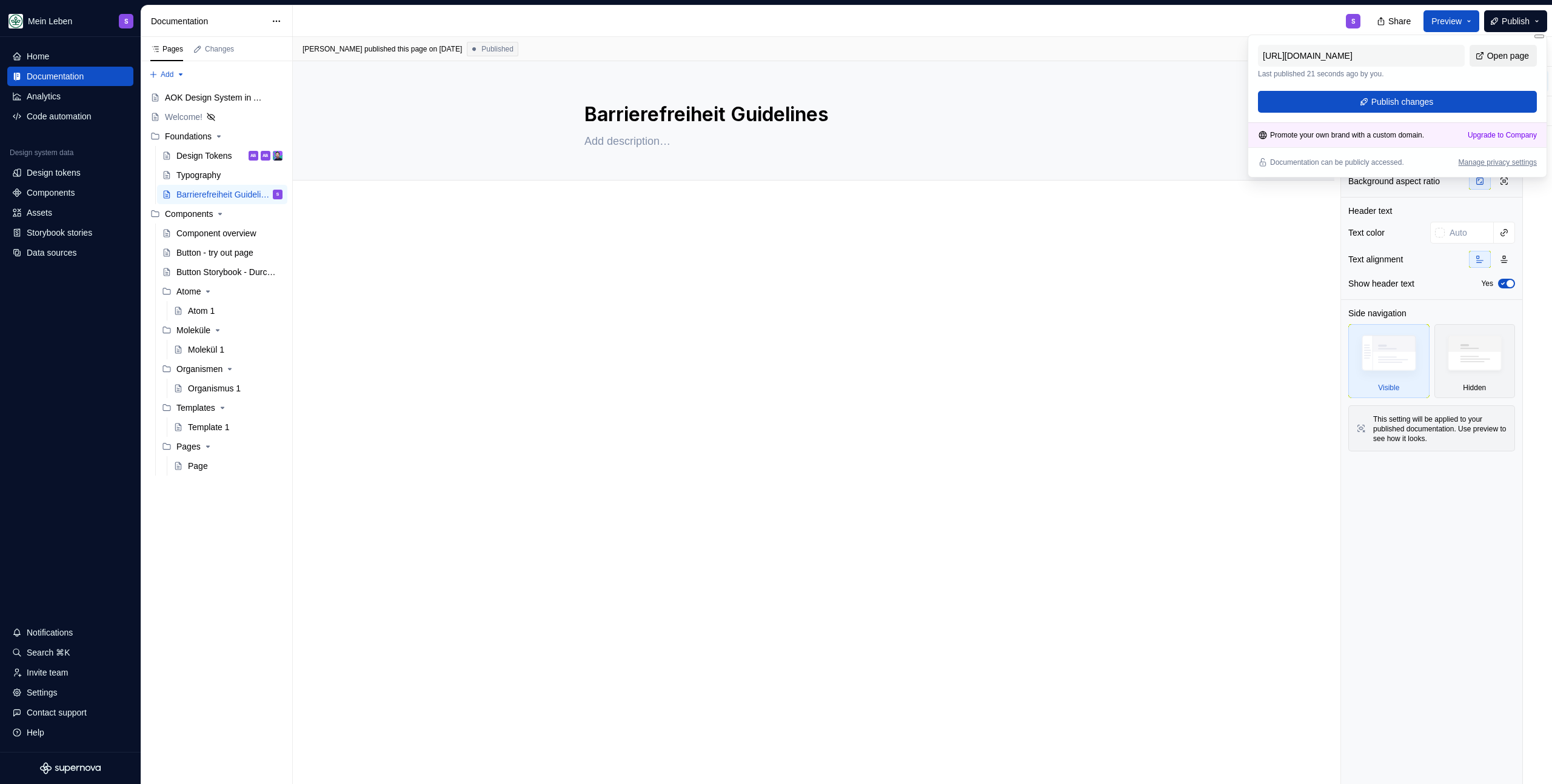
click at [1503, 57] on span "Open page" at bounding box center [1508, 56] width 42 height 12
click at [199, 154] on div "Design Tokens" at bounding box center [203, 156] width 56 height 12
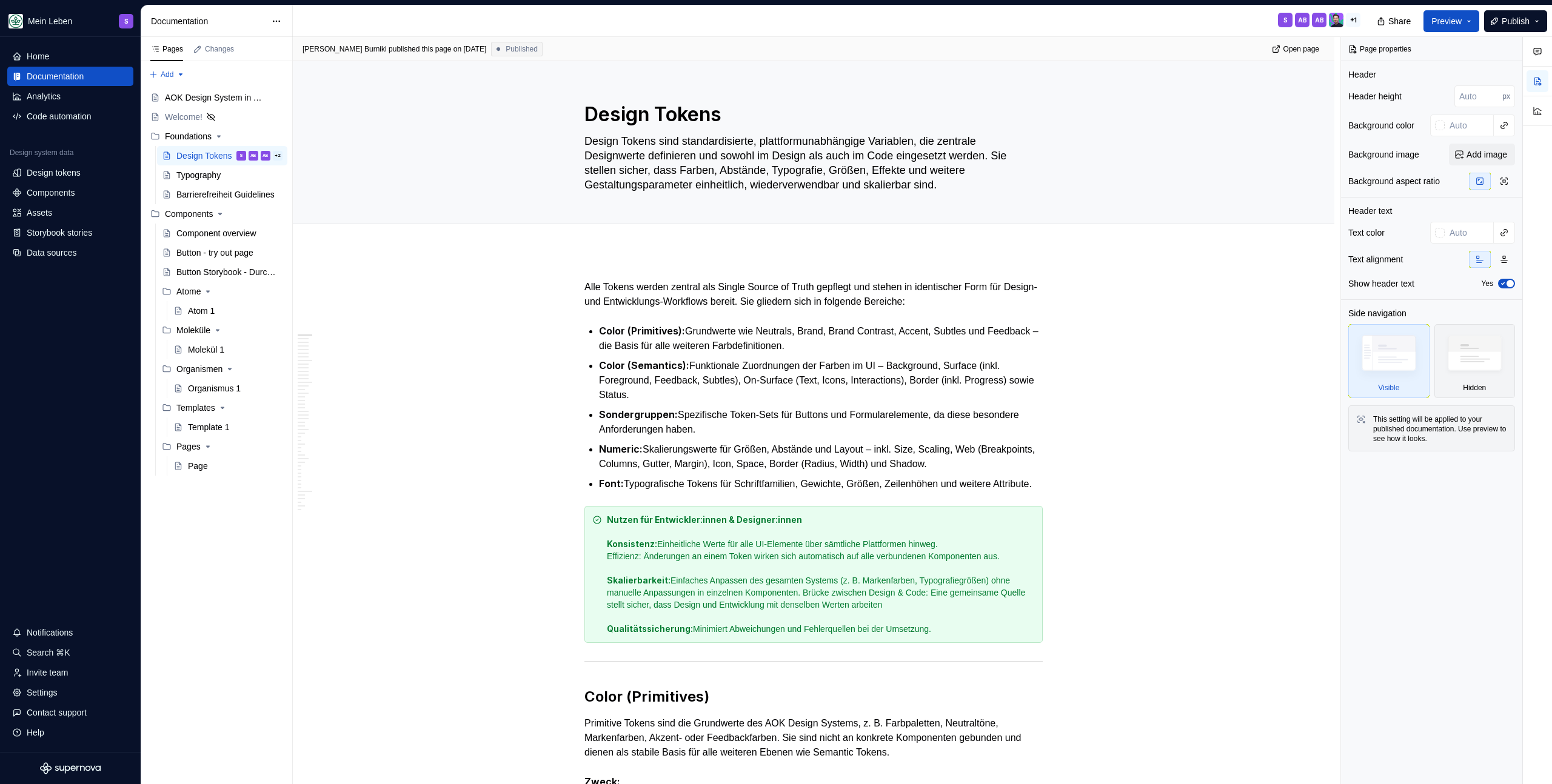
type textarea "*"
